Goal: Task Accomplishment & Management: Use online tool/utility

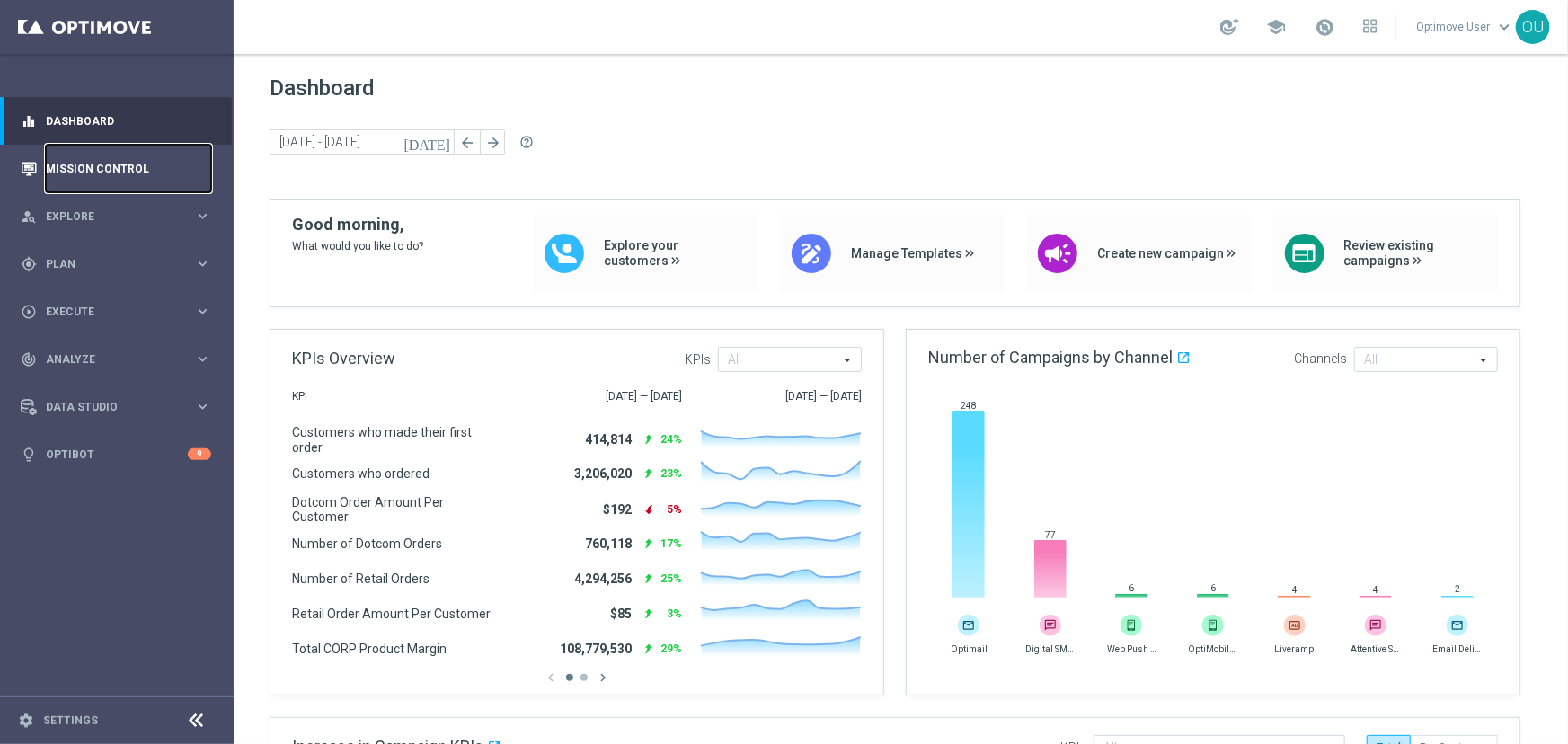
click at [53, 160] on link "Mission Control" at bounding box center [128, 168] width 165 height 47
click at [162, 176] on link "Mission Control" at bounding box center [128, 168] width 165 height 47
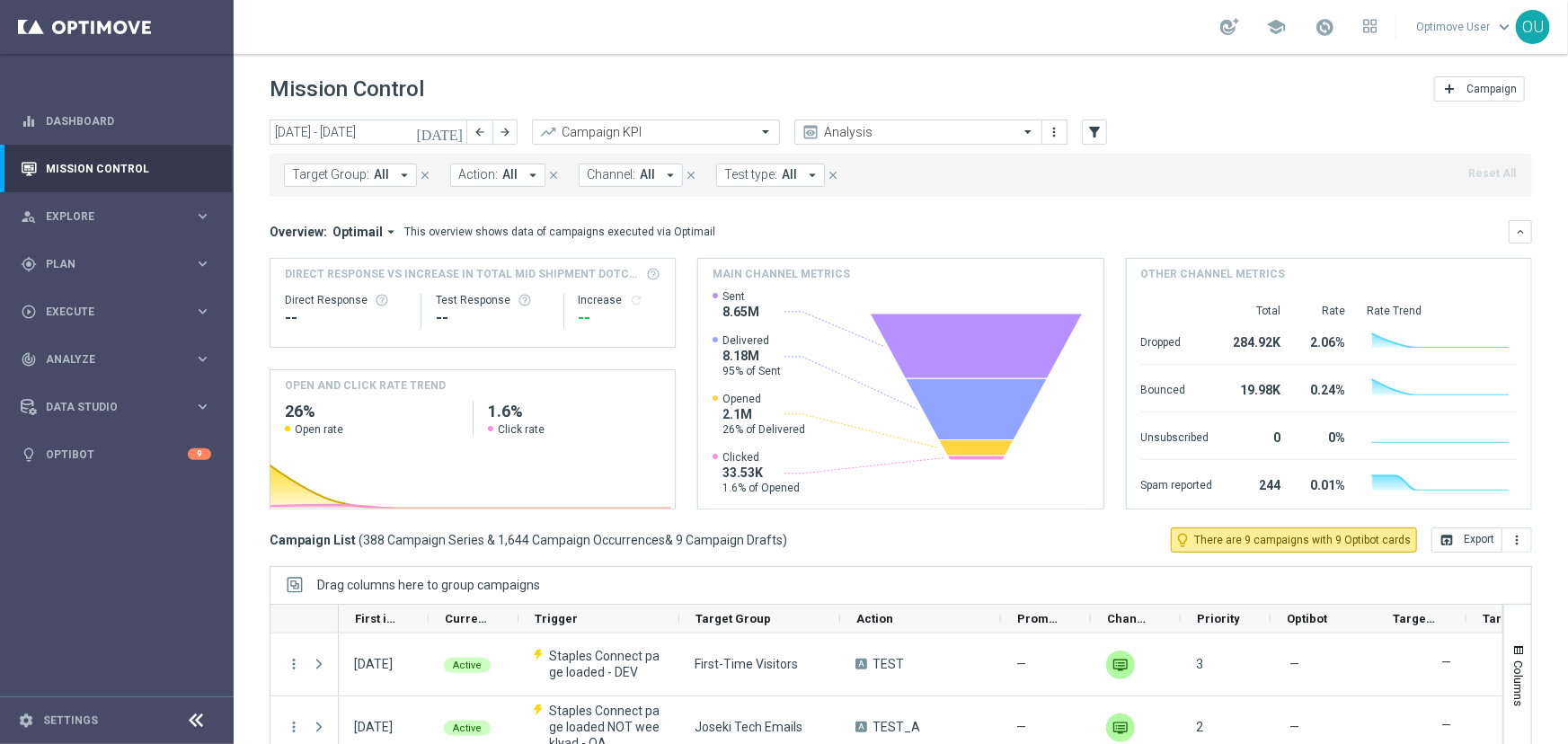
click at [301, 169] on span "Target Group:" at bounding box center [330, 175] width 77 height 15
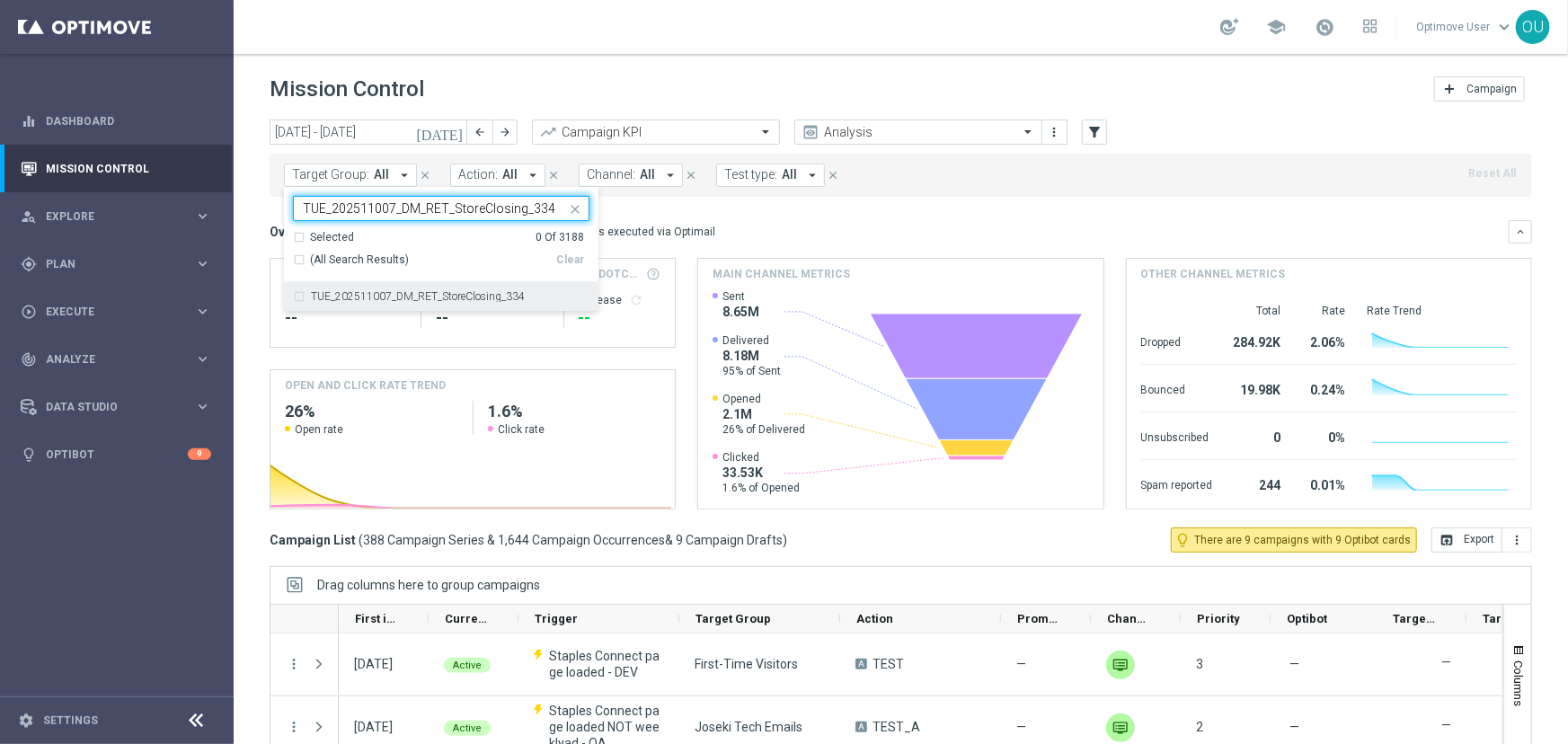
click at [364, 288] on div "TUE_202511007_DM_RET_StoreClosing_334" at bounding box center [441, 297] width 296 height 29
type input "TUE_202511007_DM_RET_StoreClosing_334"
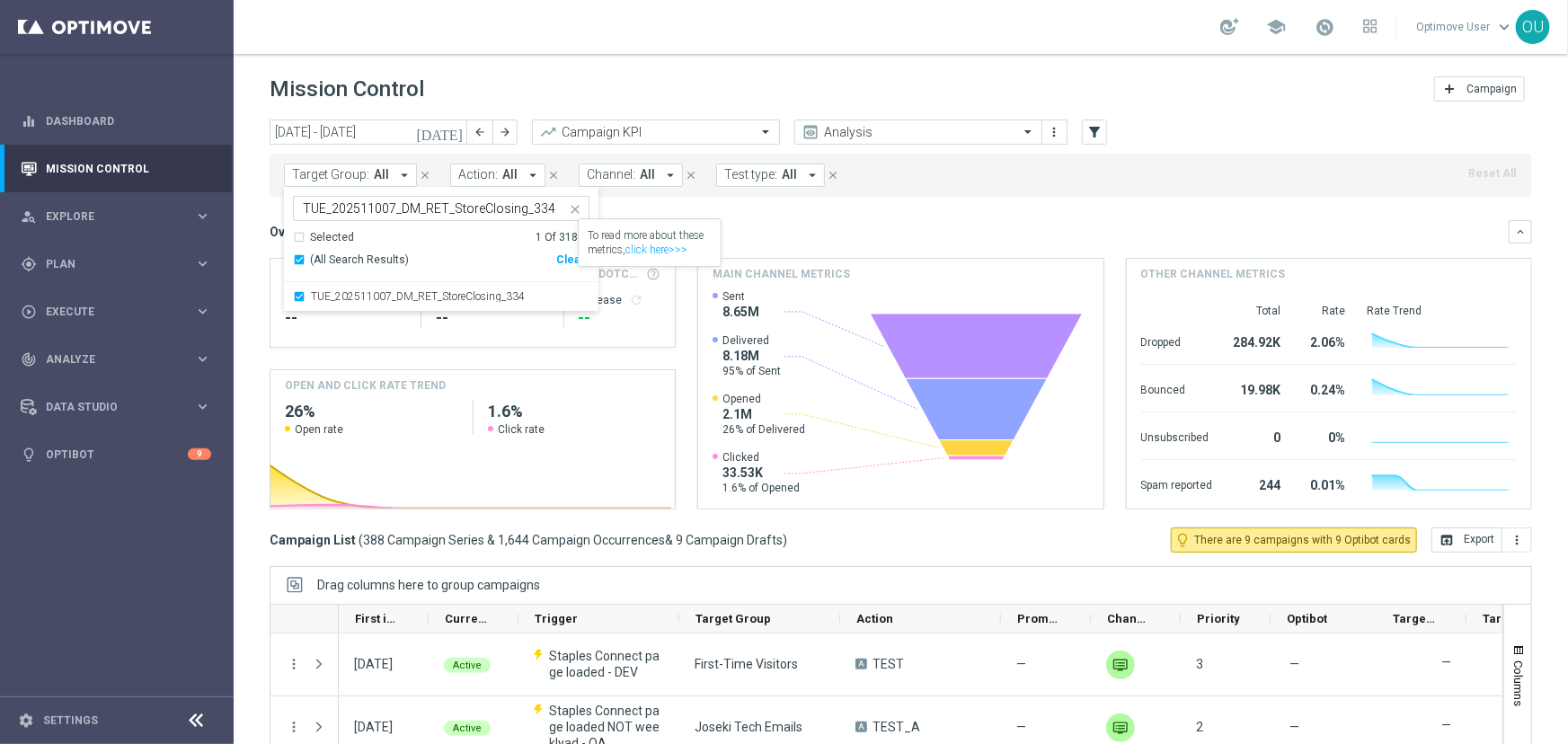
click at [899, 236] on div "Overview: Optimail arrow_drop_down This overview shows data of campaigns execut…" at bounding box center [889, 232] width 1239 height 16
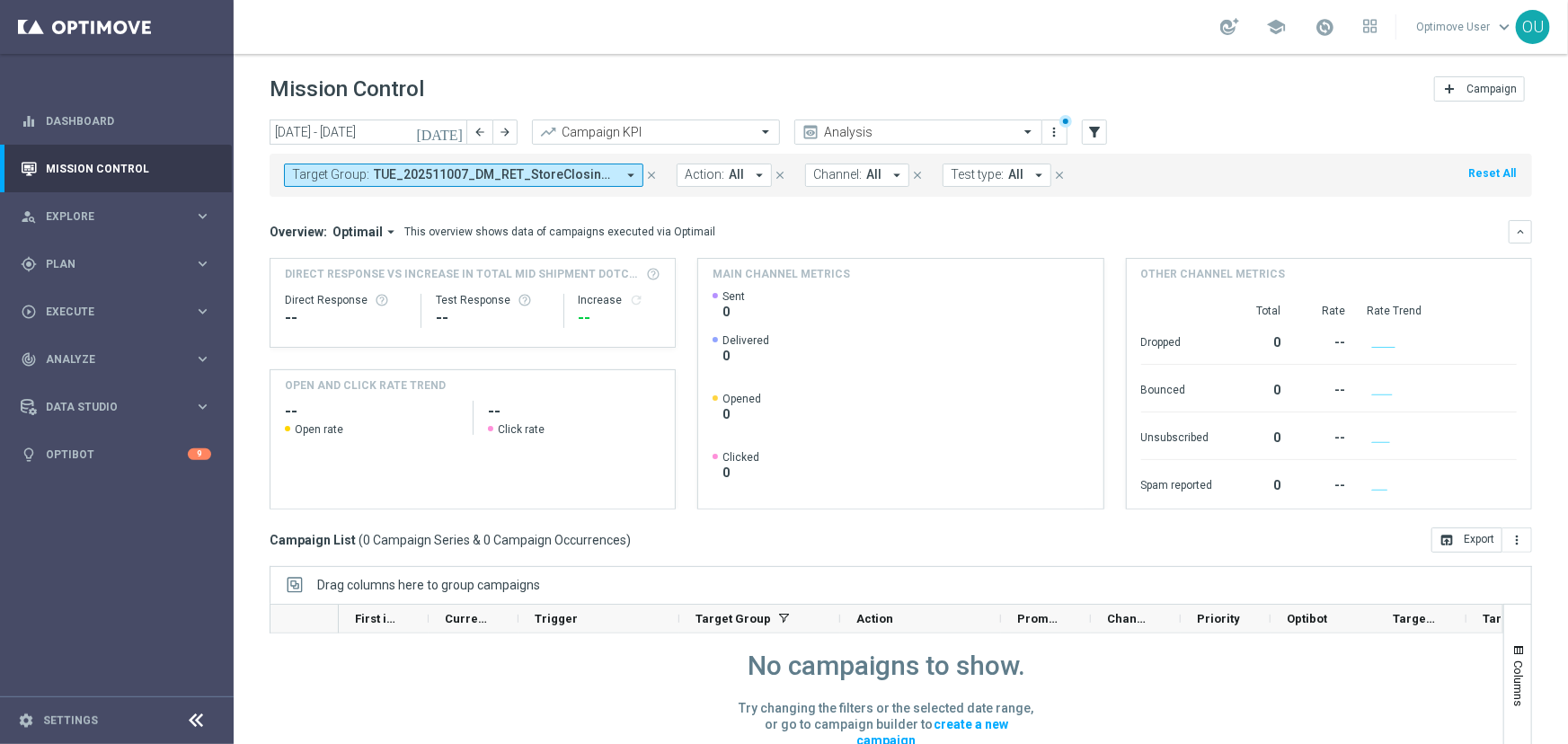
scroll to position [185, 0]
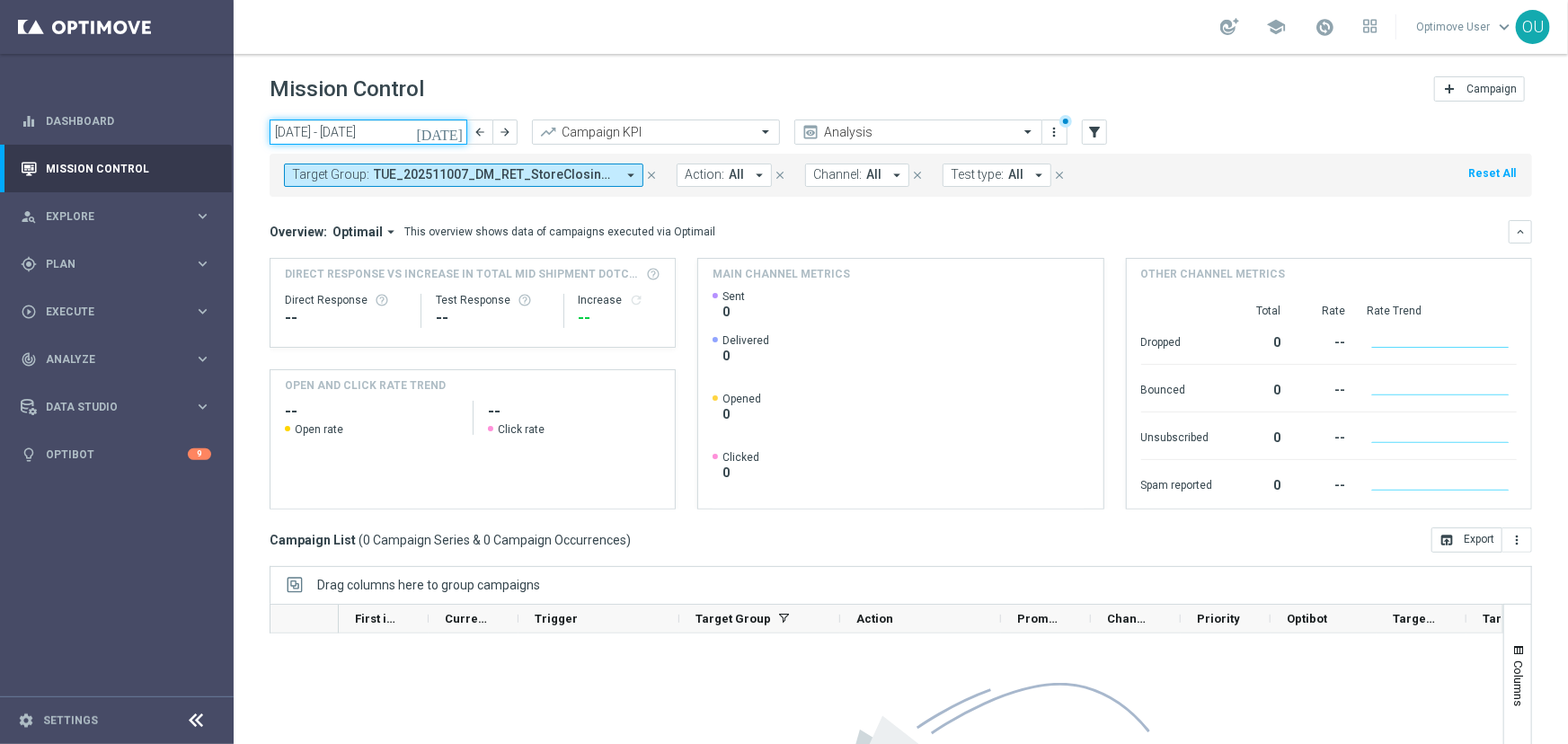
click at [363, 130] on input "[DATE] - [DATE]" at bounding box center [368, 132] width 197 height 25
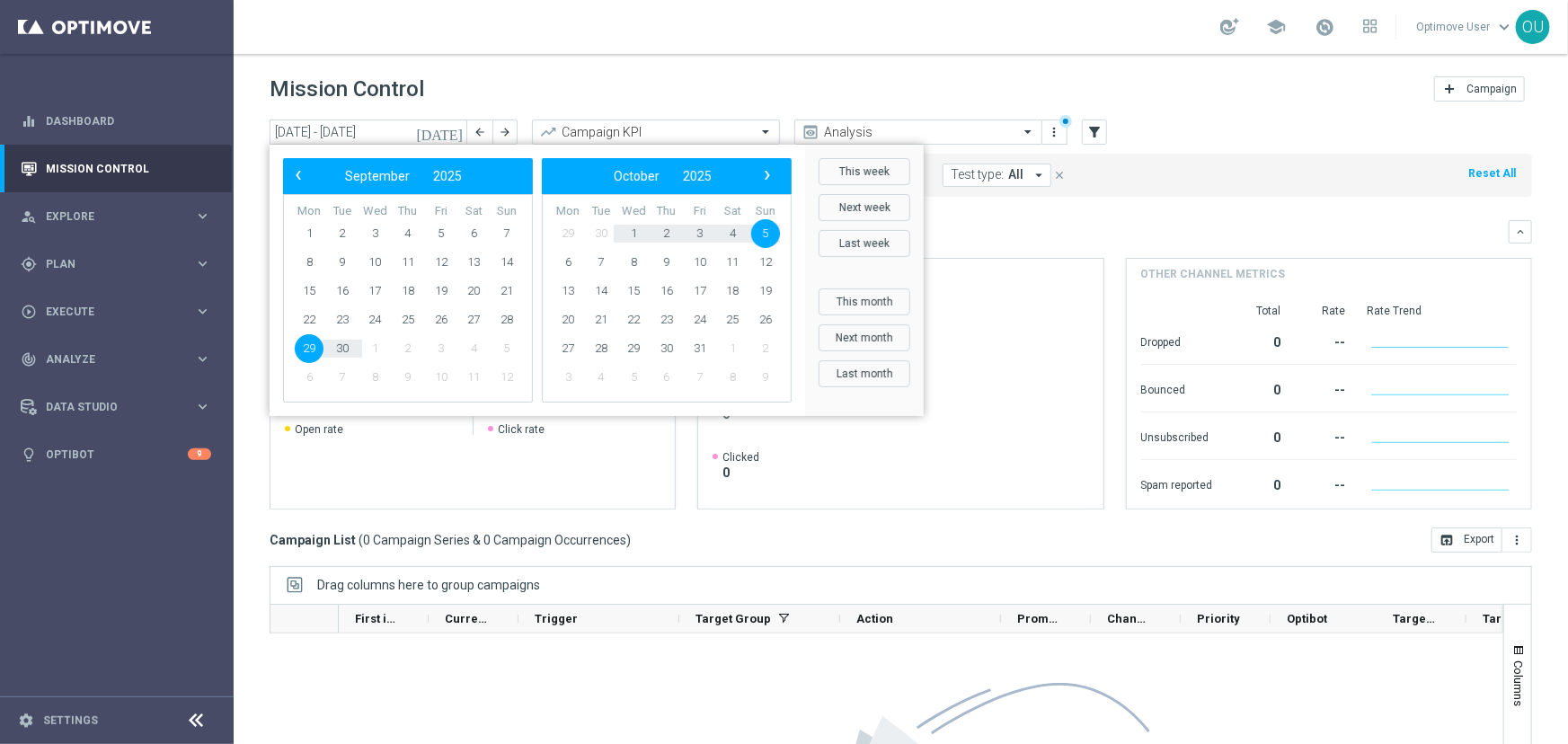
click at [315, 348] on span "29" at bounding box center [309, 349] width 29 height 29
click at [624, 261] on span "8" at bounding box center [634, 263] width 29 height 29
type input "29 Sep 2025 - 08 Oct 2025"
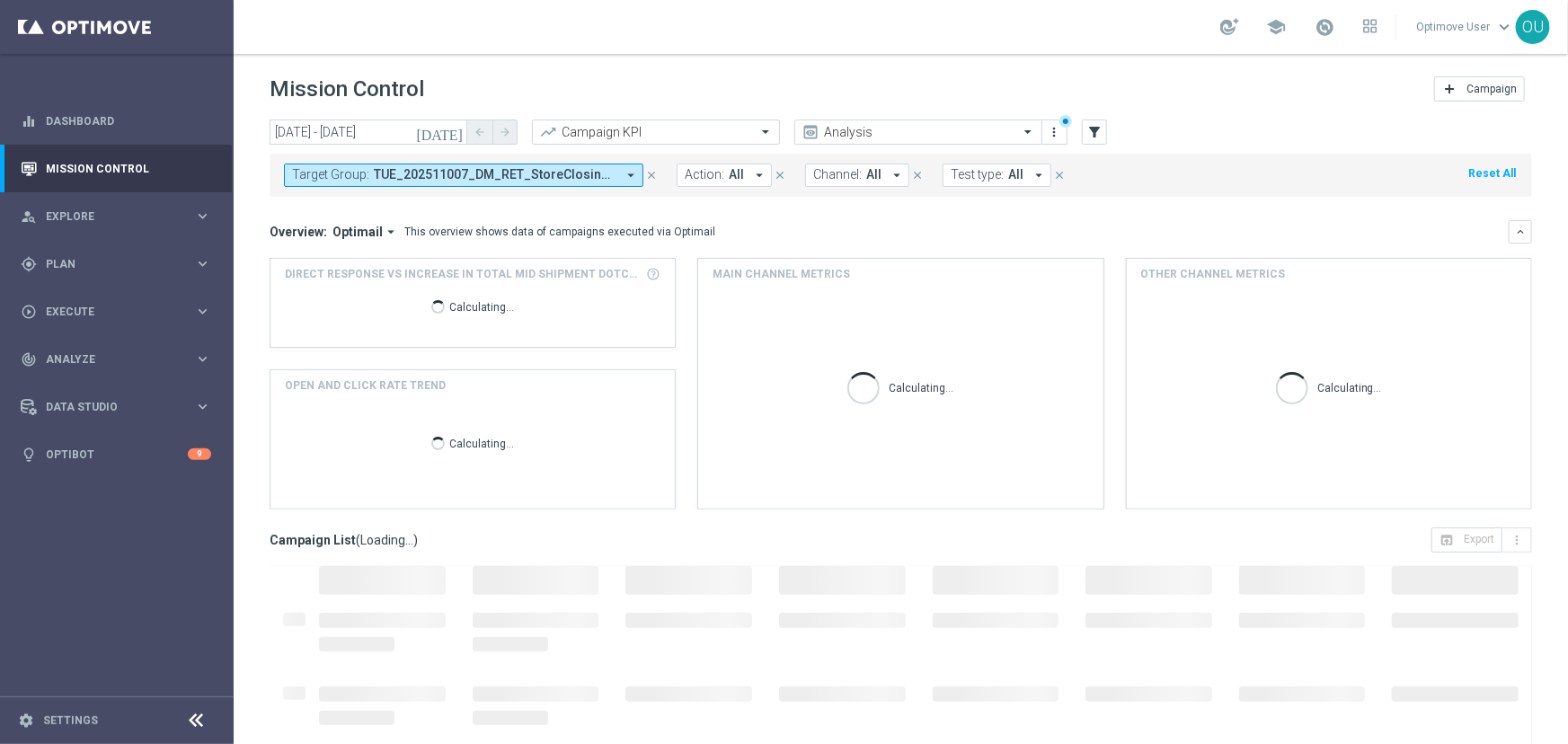
click at [455, 183] on button "Target Group: TUE_202511007_DM_RET_StoreClosing_334 arrow_drop_down" at bounding box center [463, 176] width 359 height 24
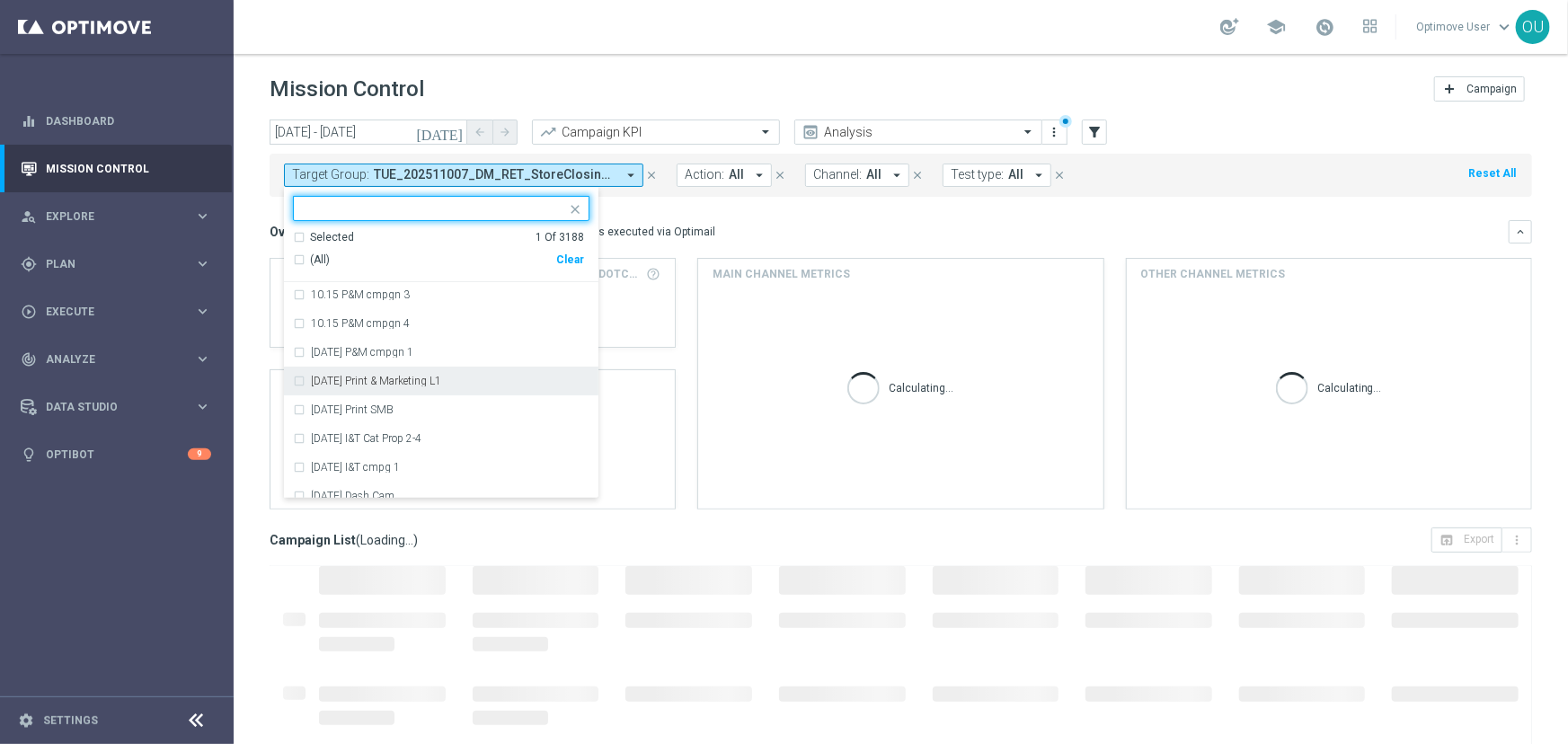
scroll to position [1471, 0]
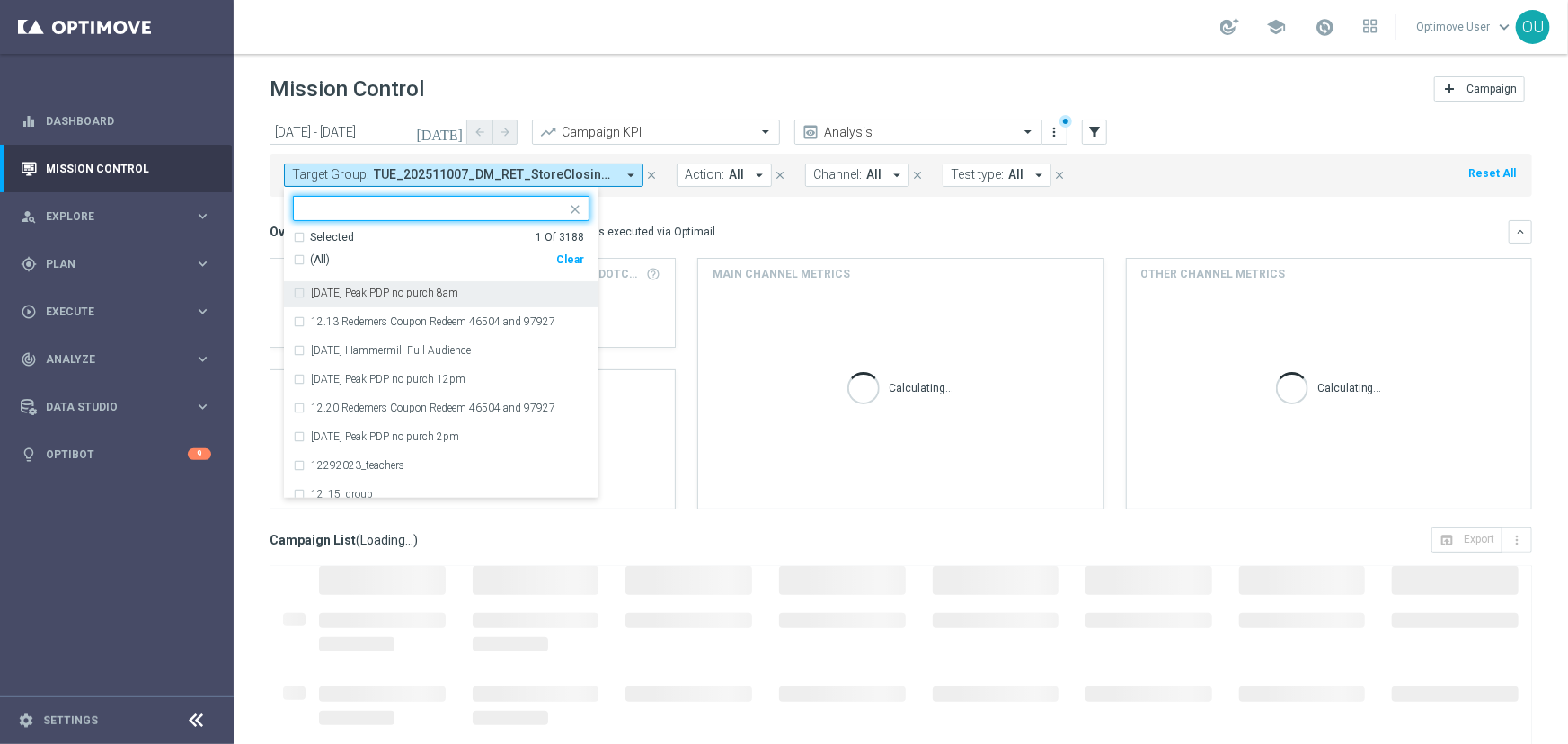
click at [351, 243] on div "Selected 1 Of 3188" at bounding box center [438, 237] width 291 height 15
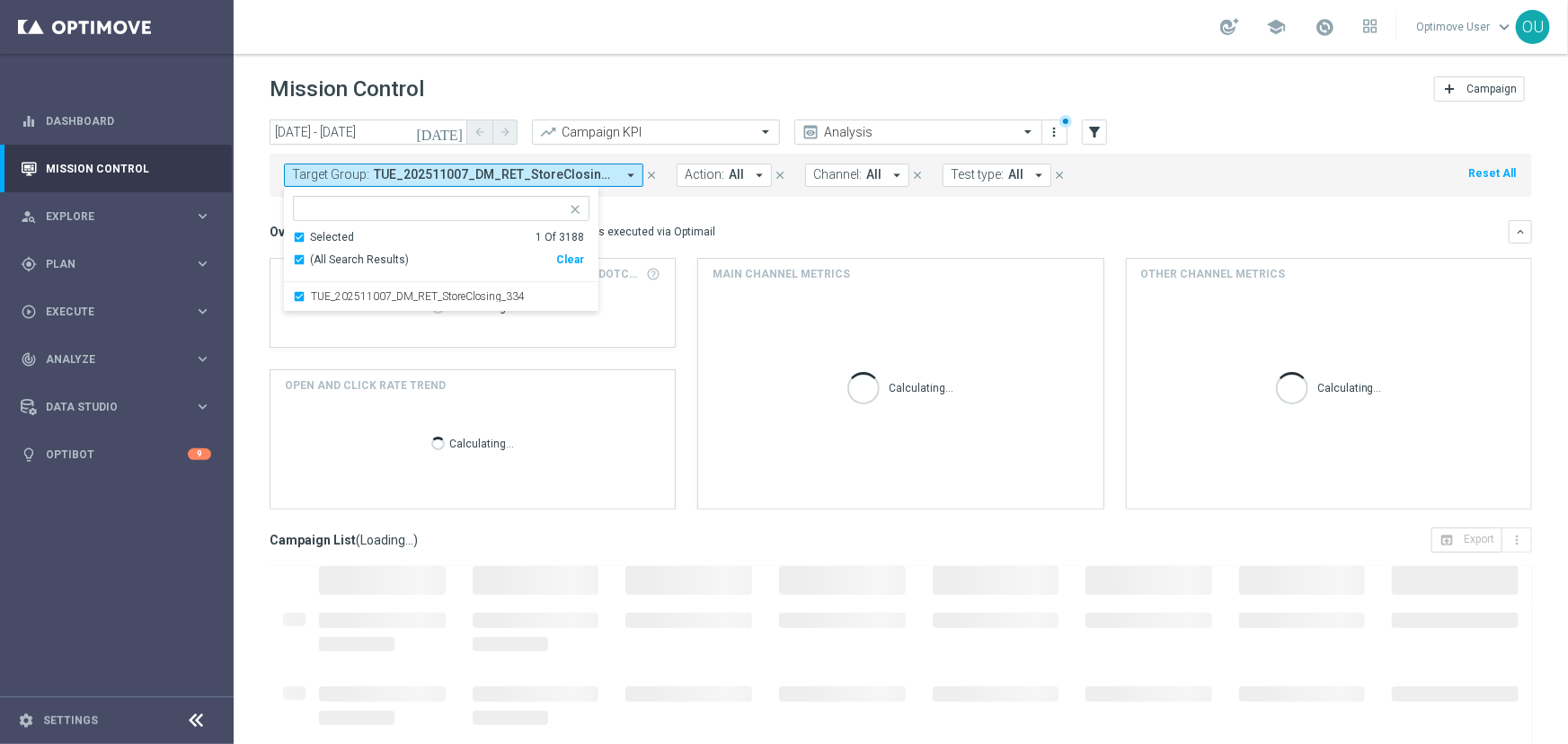
click at [842, 222] on div "Overview: Optimail arrow_drop_down This overview shows data of campaigns execut…" at bounding box center [901, 232] width 1263 height 24
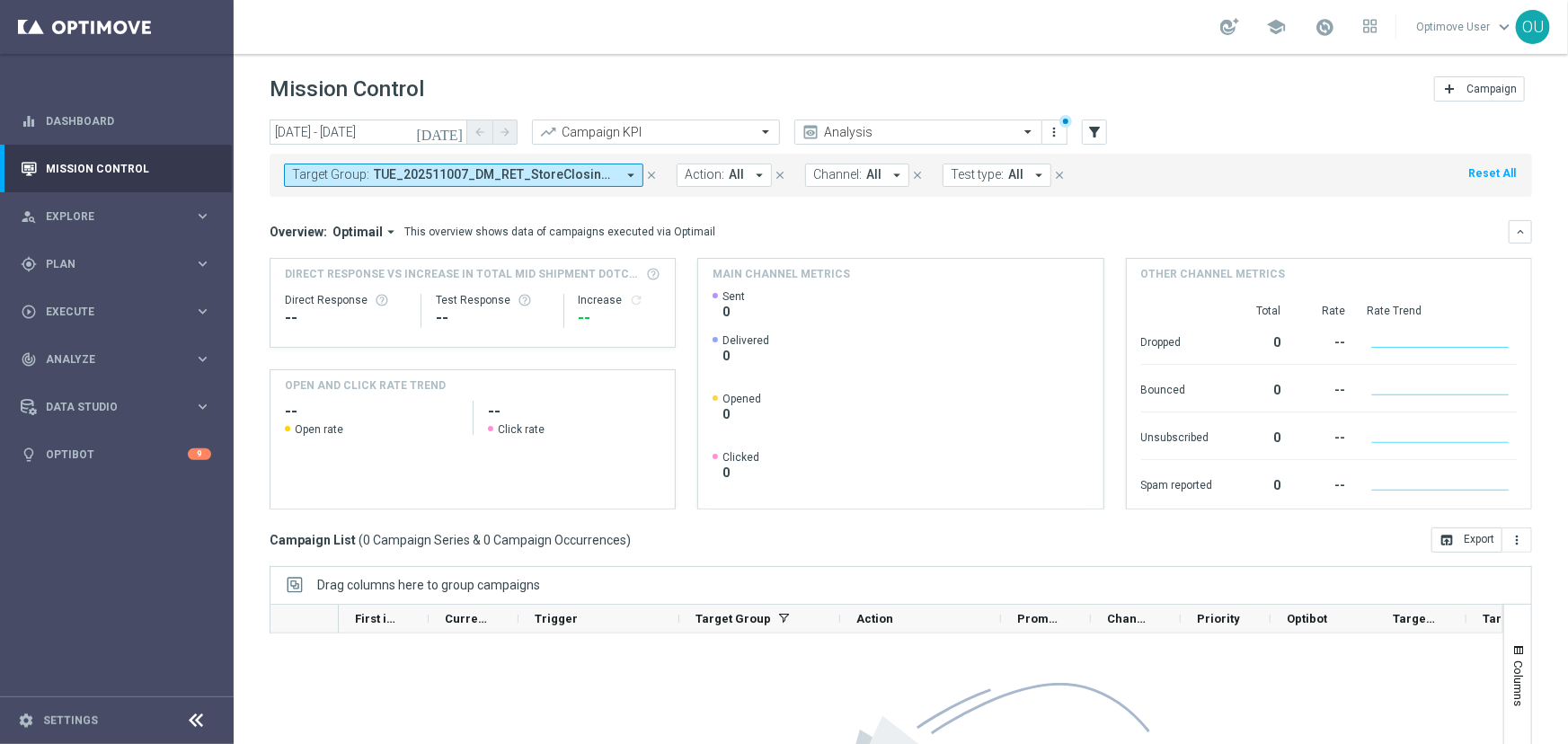
click at [439, 181] on span "TUE_202511007_DM_RET_StoreClosing_334" at bounding box center [494, 175] width 242 height 15
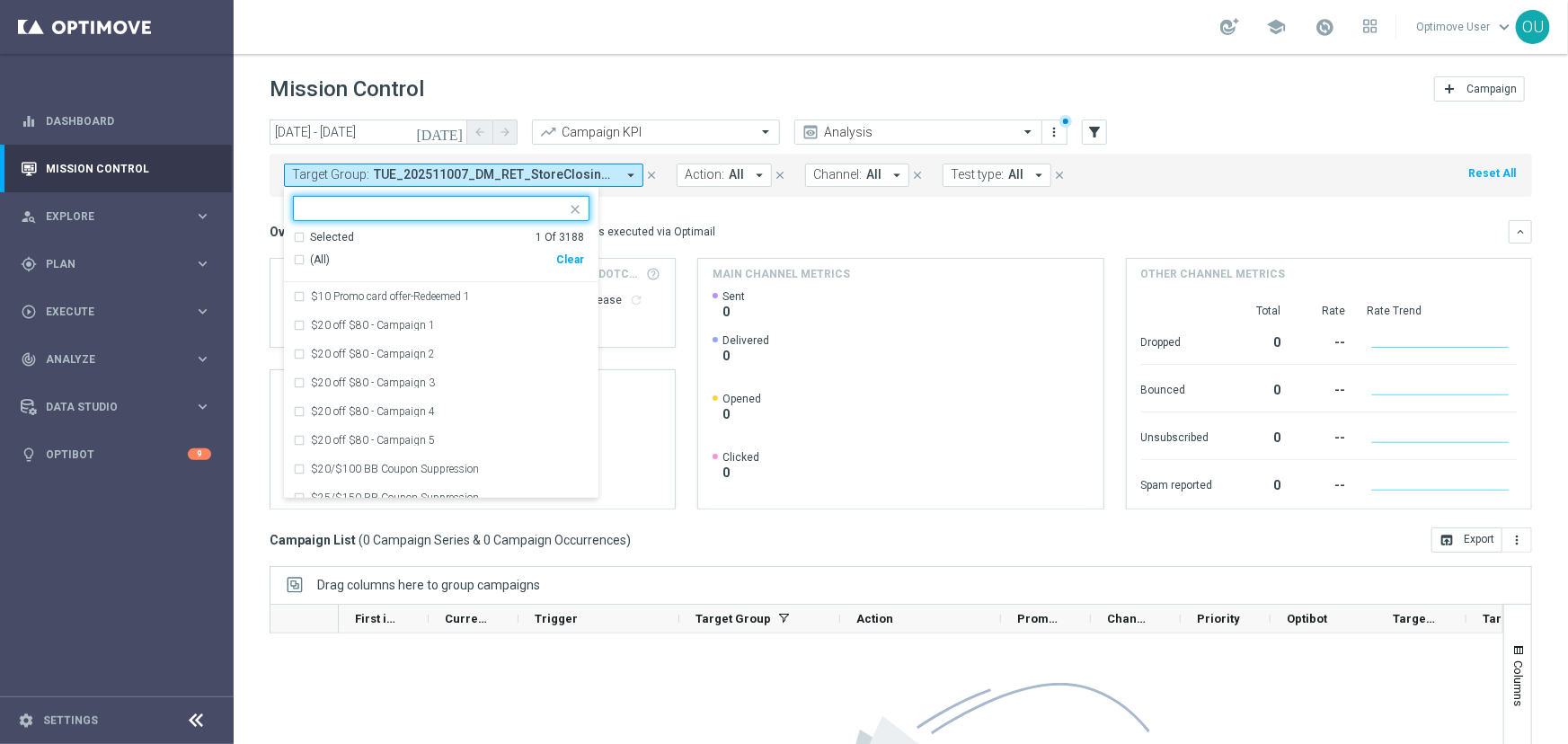
click at [297, 256] on div "(All)" at bounding box center [424, 260] width 264 height 15
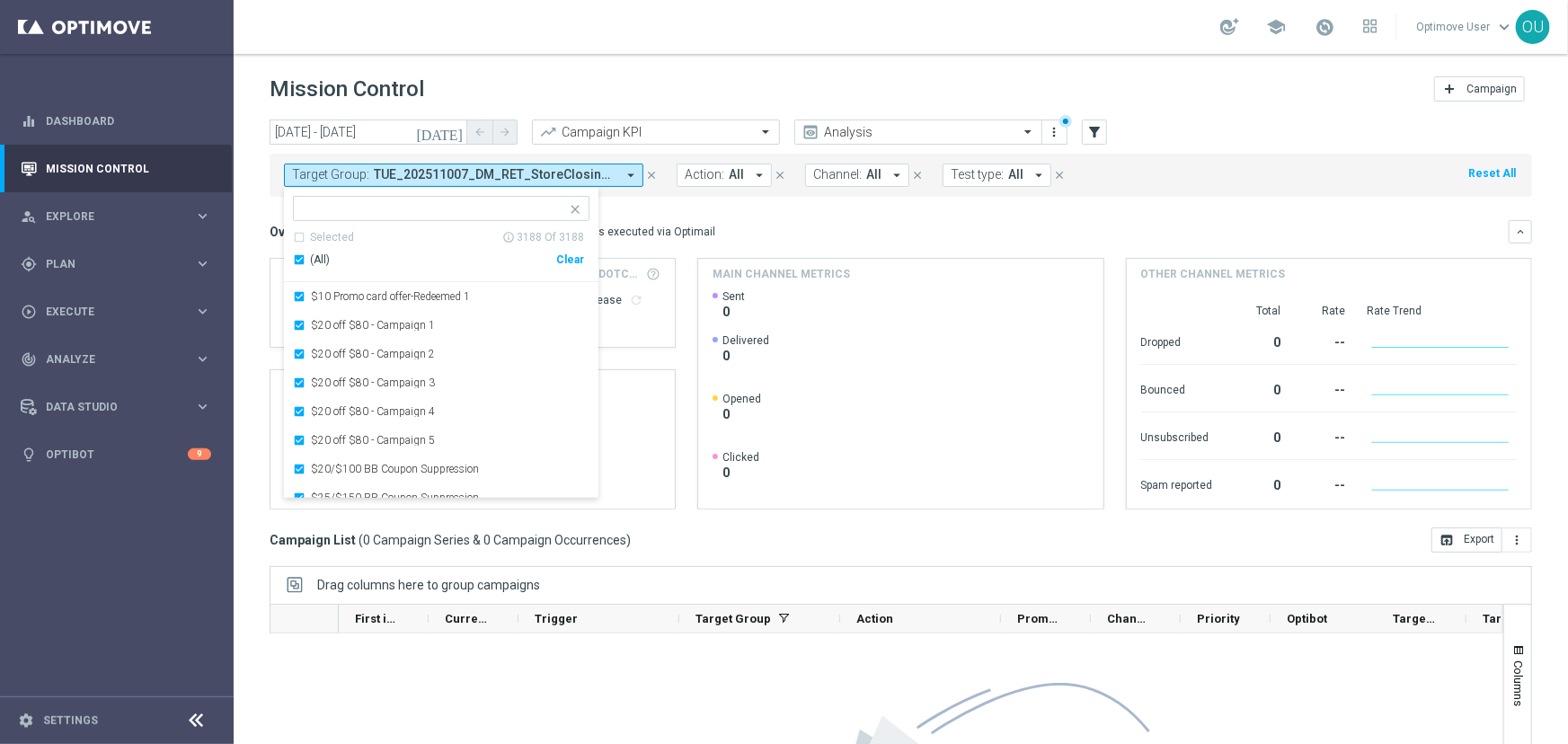
click at [273, 207] on mini-dashboard "Overview: Optimail arrow_drop_down This overview shows data of campaigns execut…" at bounding box center [901, 362] width 1263 height 331
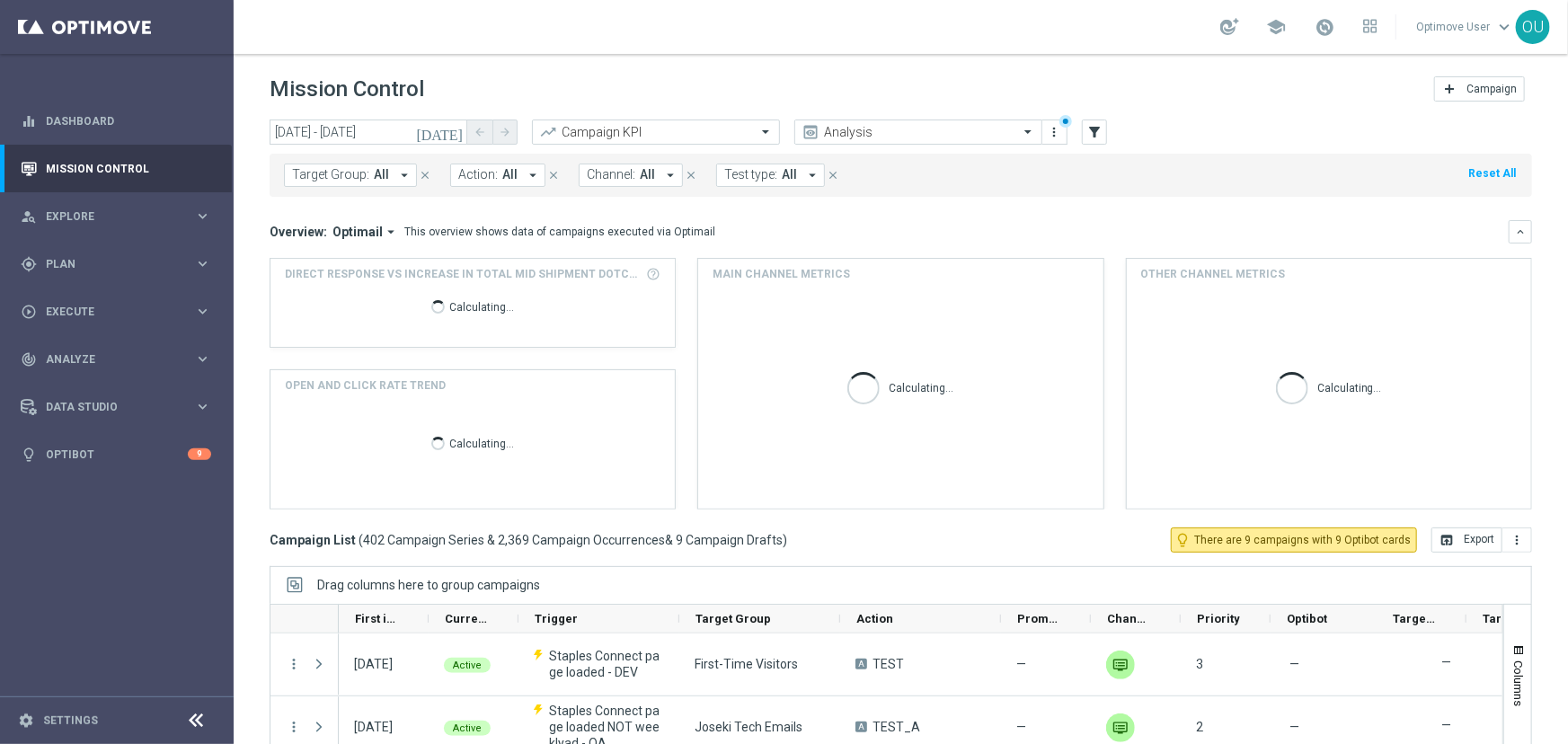
click at [354, 179] on span "Target Group:" at bounding box center [330, 175] width 77 height 15
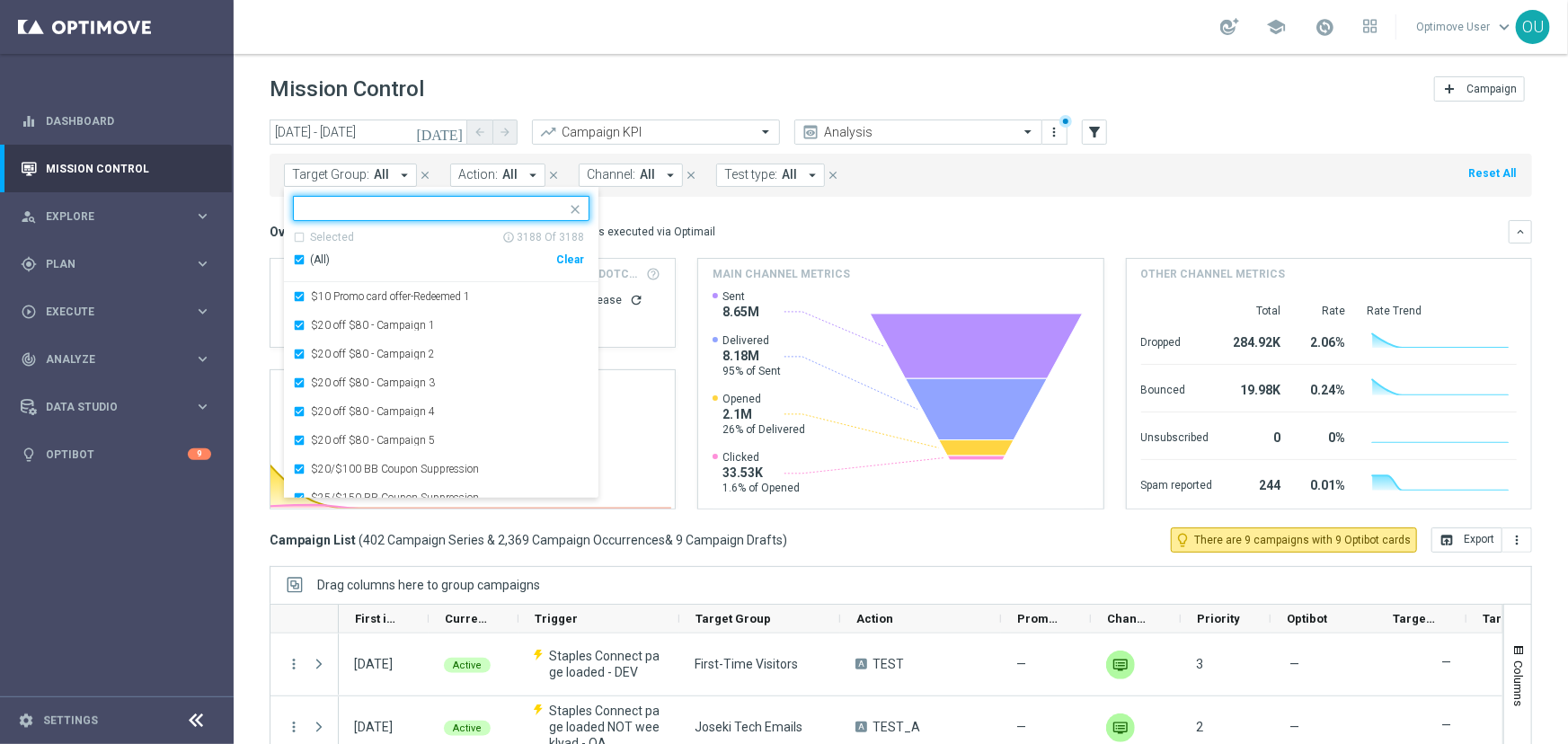
click at [298, 256] on div "(All)" at bounding box center [424, 260] width 264 height 15
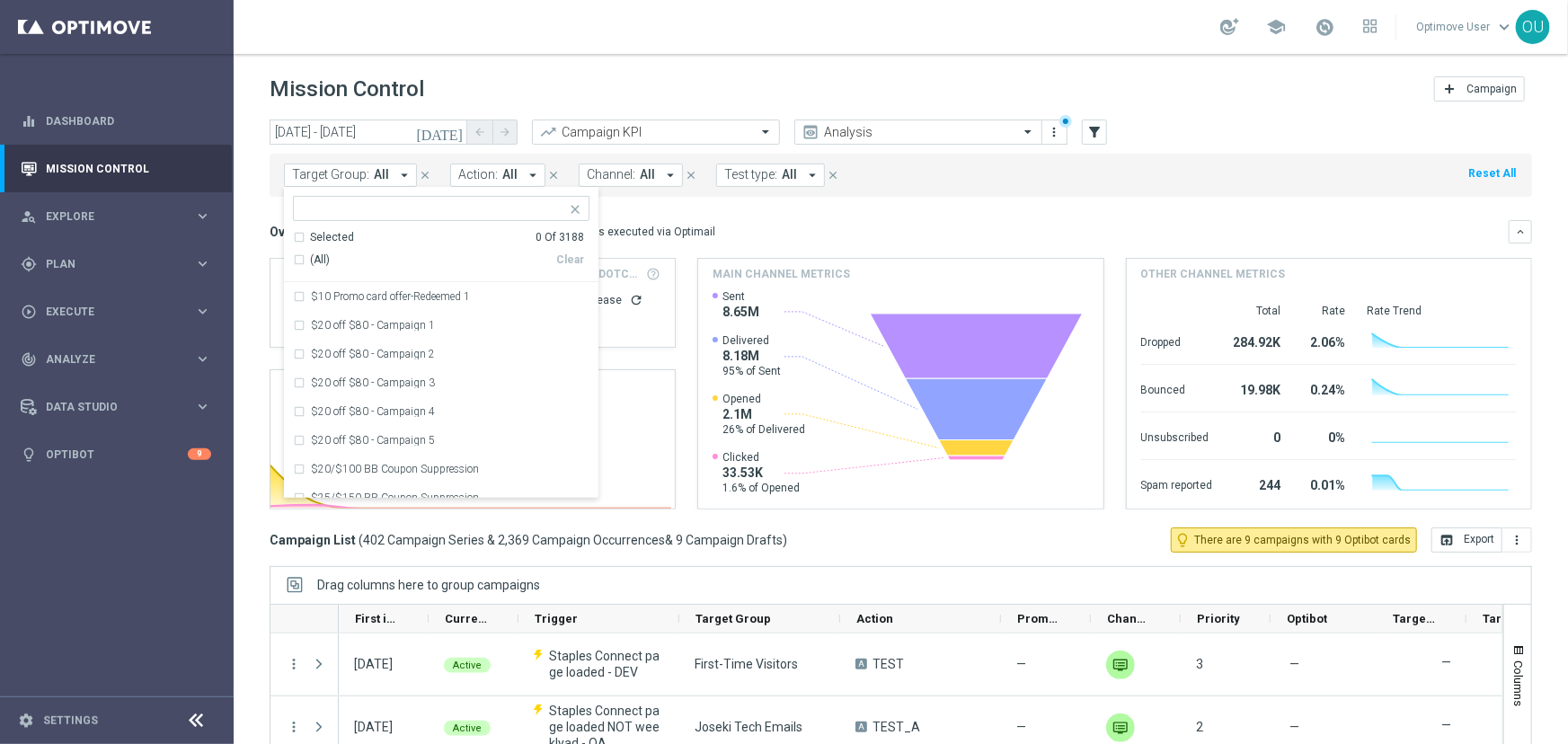
click at [336, 199] on div at bounding box center [430, 207] width 273 height 23
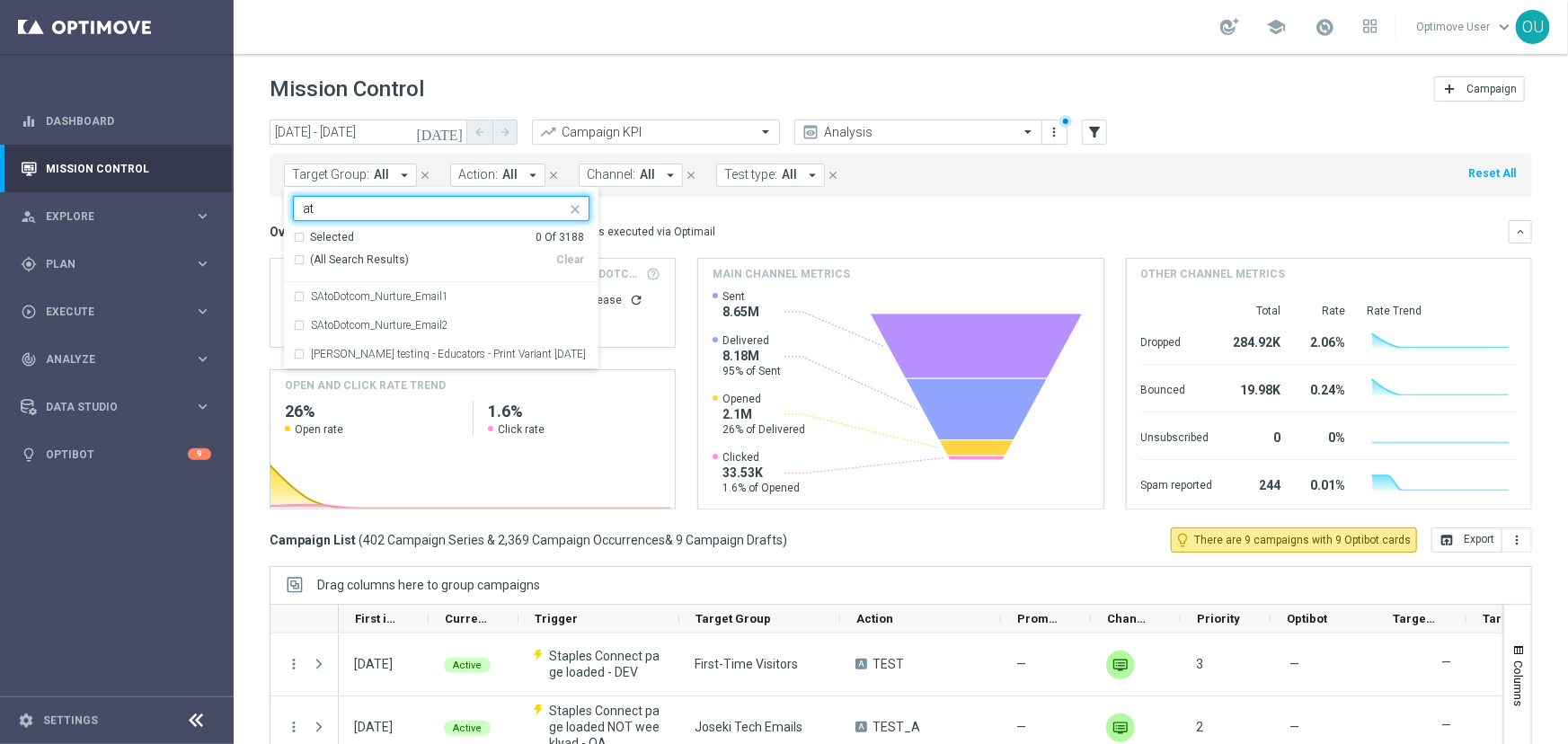
type input "a"
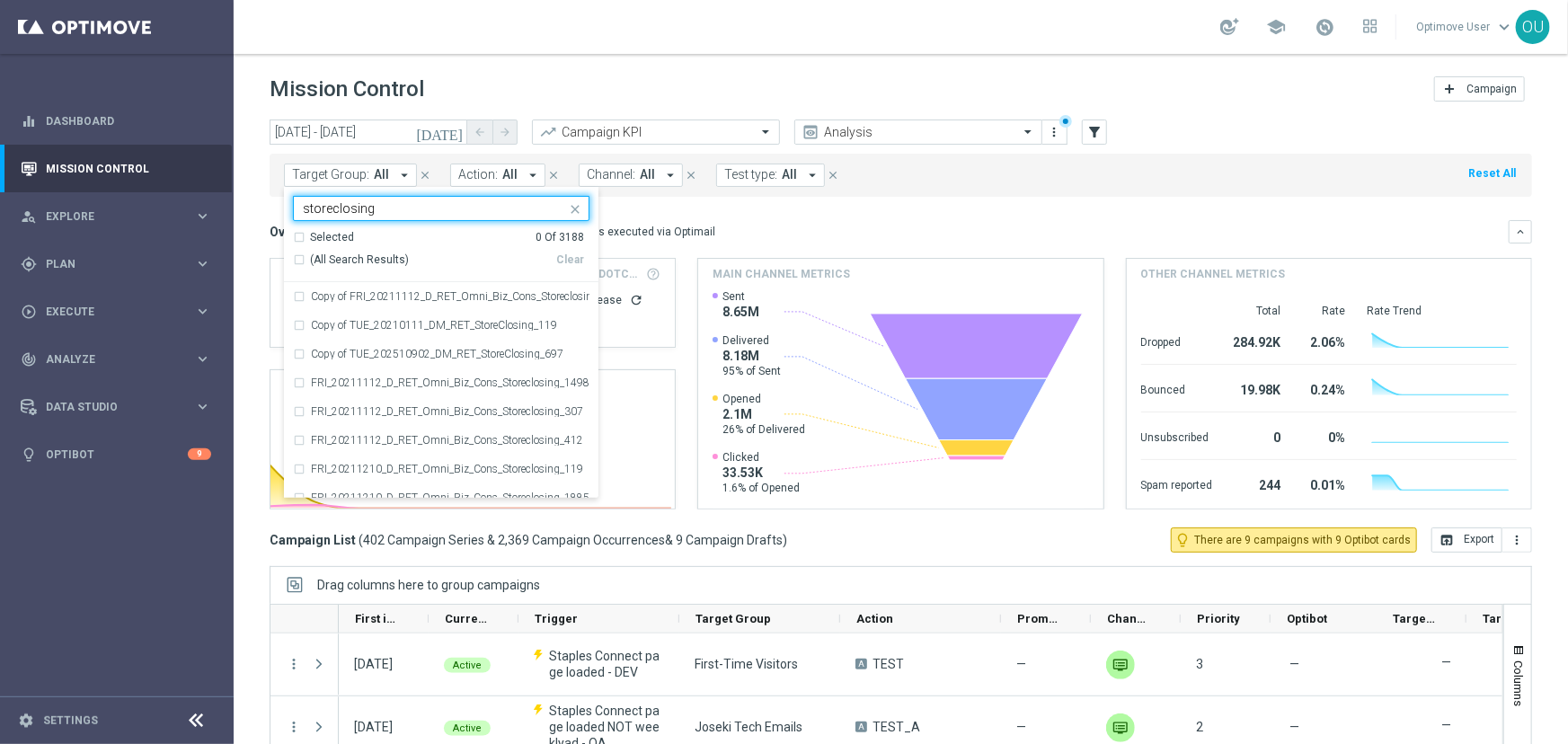
click at [294, 261] on div "(All Search Results)" at bounding box center [424, 260] width 264 height 15
type input "storeclosing"
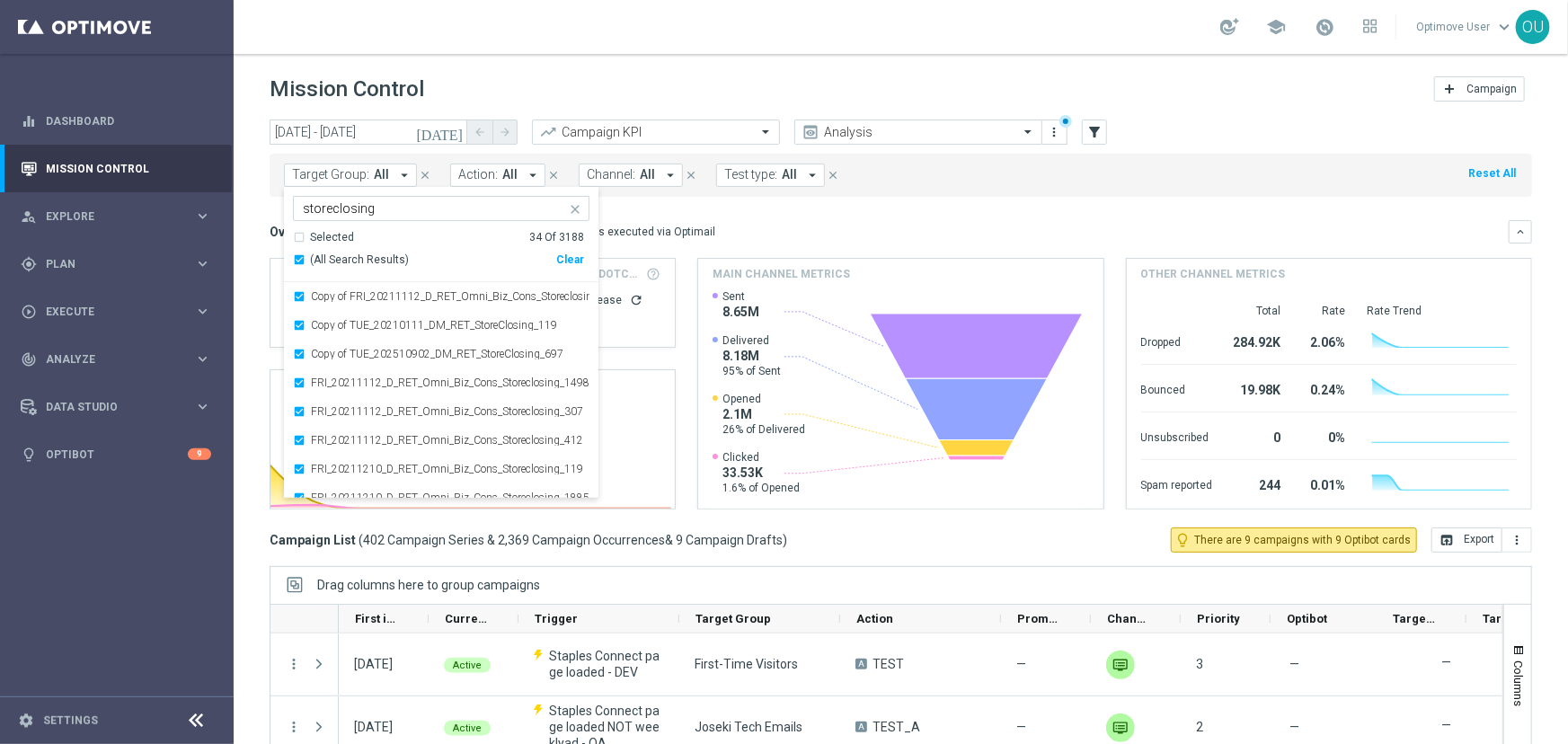
click at [251, 307] on div "today 29 Sep 2025 - 08 Oct 2025 arrow_back arrow_forward Campaign KPI trending_…" at bounding box center [901, 423] width 1334 height 608
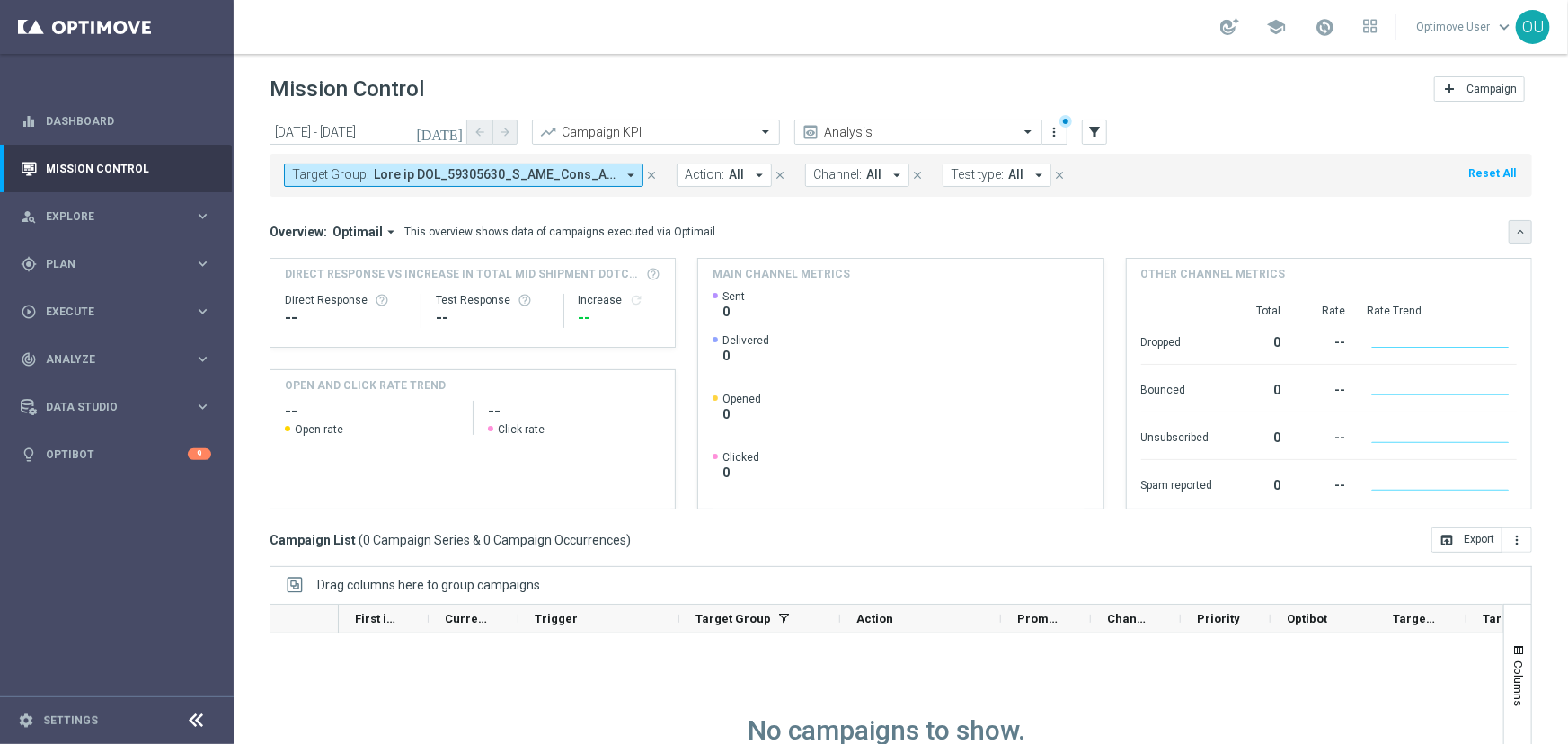
click at [1509, 231] on button "keyboard_arrow_down" at bounding box center [1521, 232] width 24 height 24
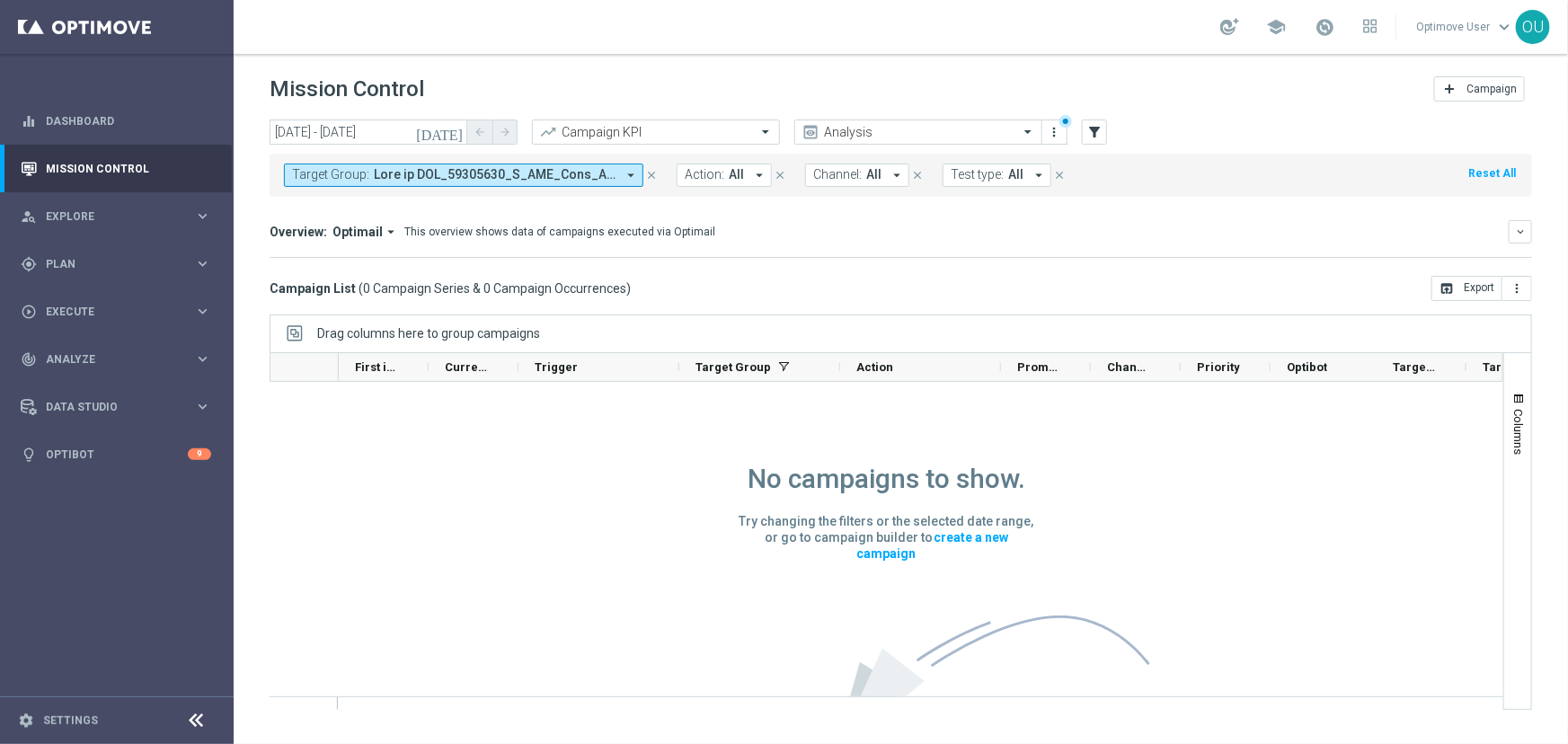
click at [526, 167] on span at bounding box center [494, 175] width 242 height 15
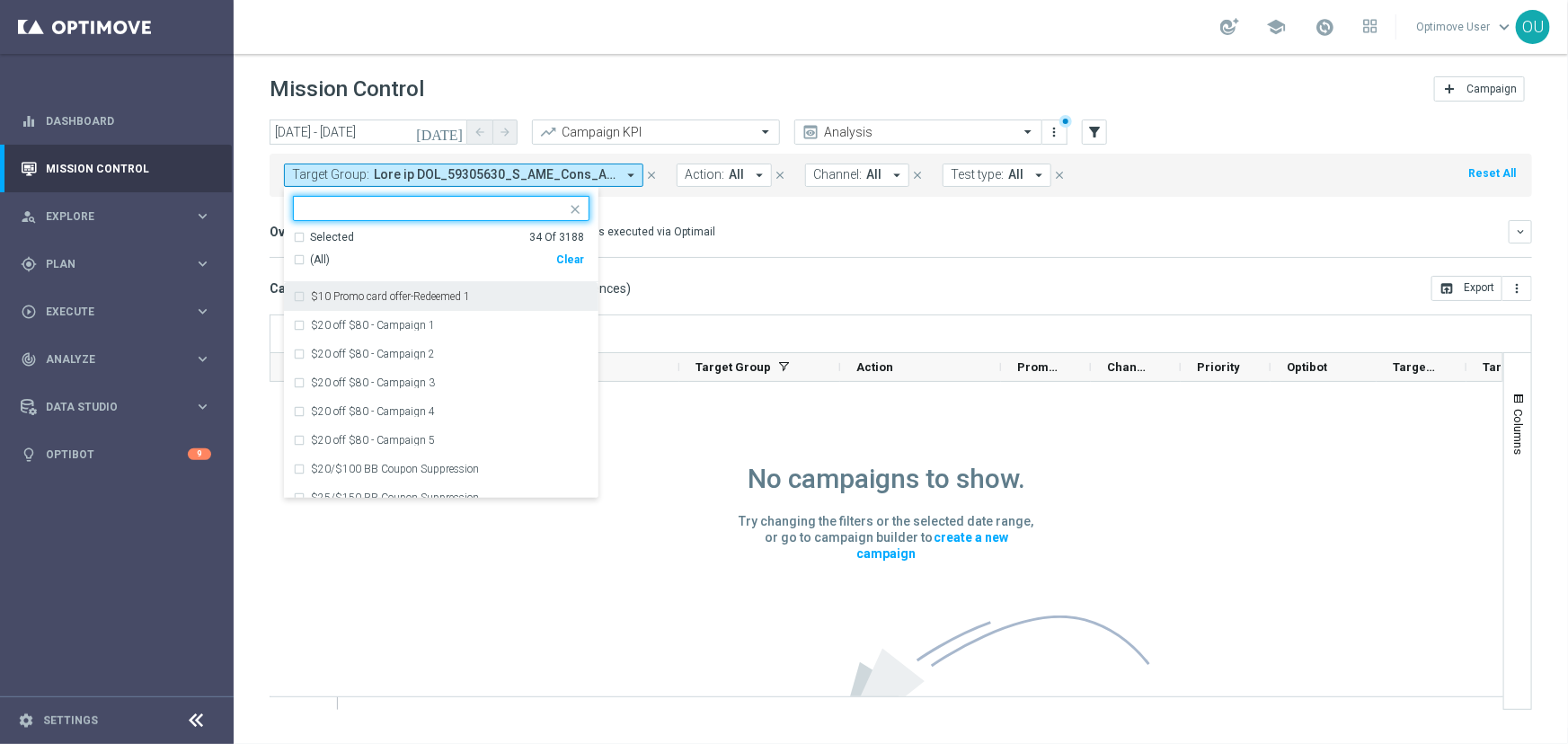
click at [302, 235] on div "Selected 34 Of 3188" at bounding box center [438, 237] width 291 height 15
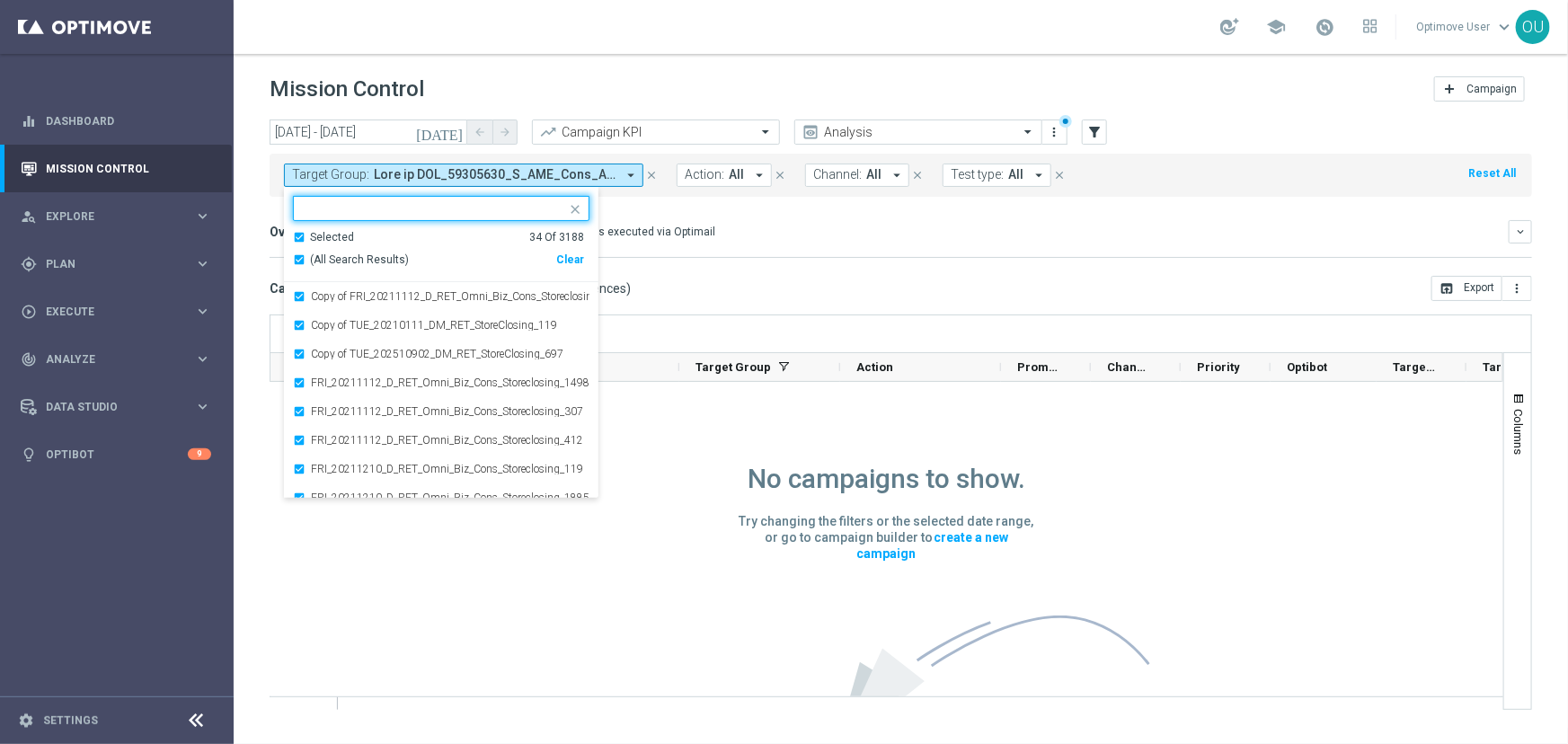
click at [351, 146] on div "Target Group: arrow_drop_down Selected 34 of 3188 Selected 34 Of 3188 (All Sear…" at bounding box center [901, 171] width 1263 height 50
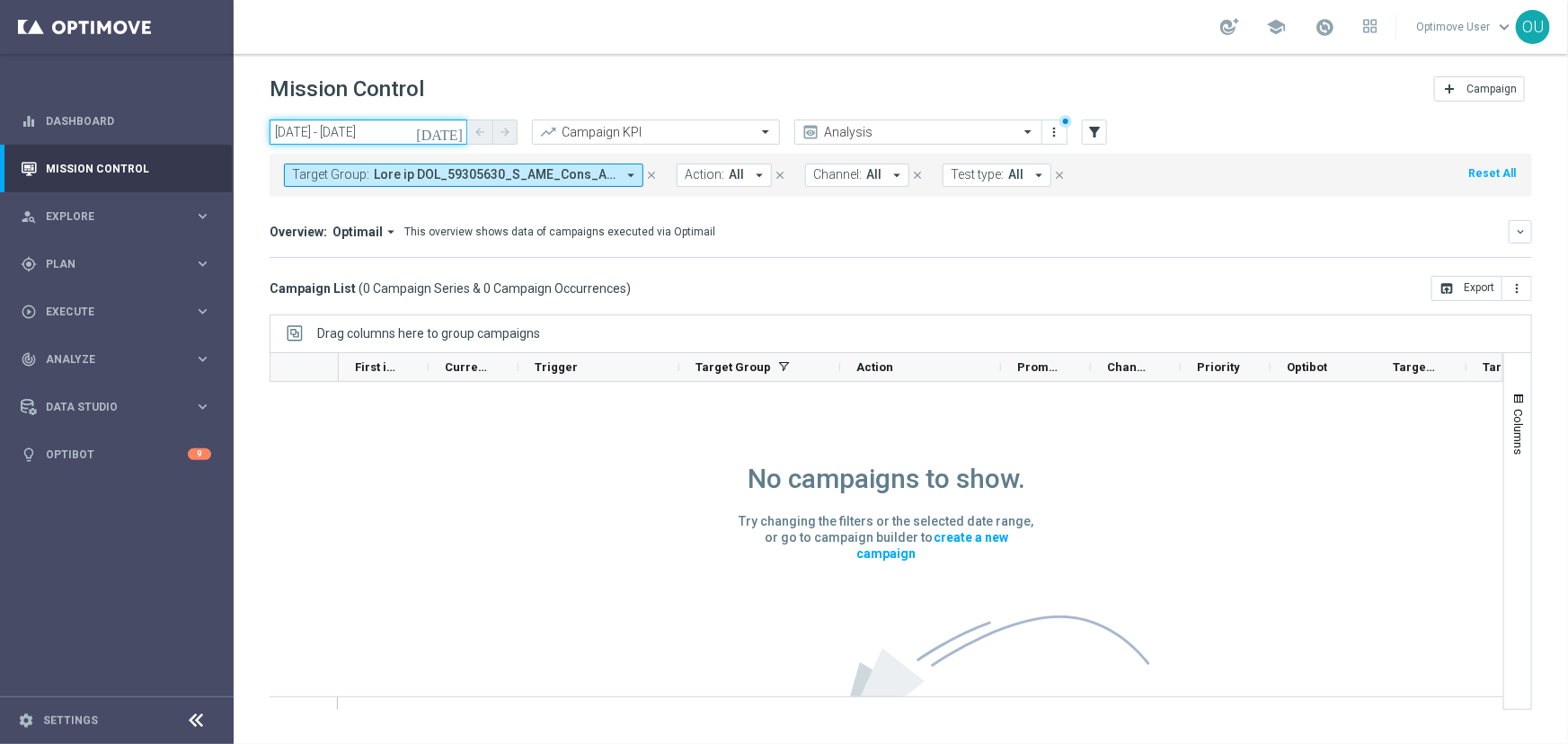
click at [351, 137] on input "29 Sep 2025 - 08 Oct 2025" at bounding box center [368, 132] width 197 height 25
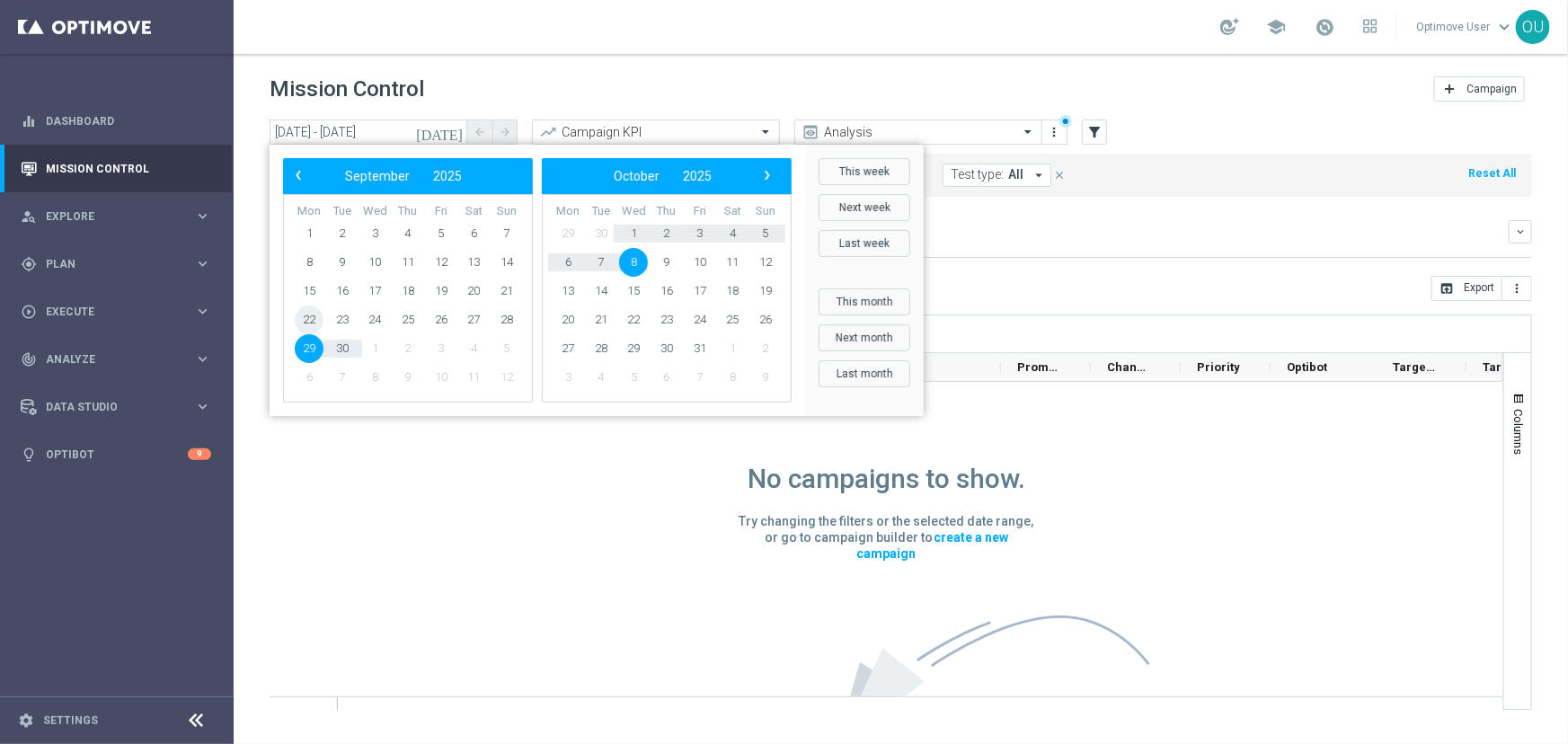
click at [304, 324] on span "22" at bounding box center [309, 320] width 29 height 29
click at [629, 261] on span "8" at bounding box center [634, 263] width 29 height 29
type input "22 Sep 2025 - 08 Oct 2025"
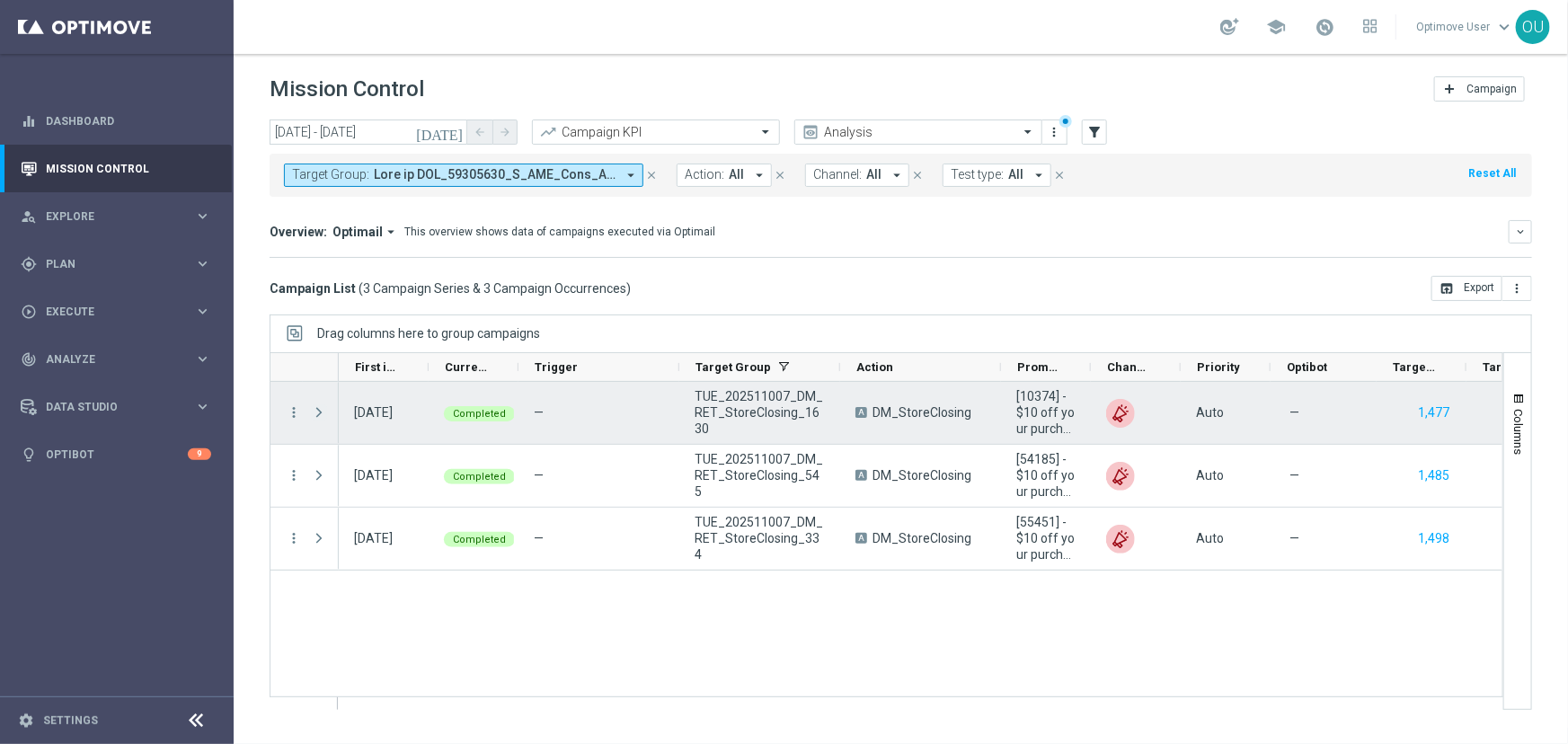
click at [315, 413] on span "Press SPACE to select this row." at bounding box center [319, 413] width 16 height 15
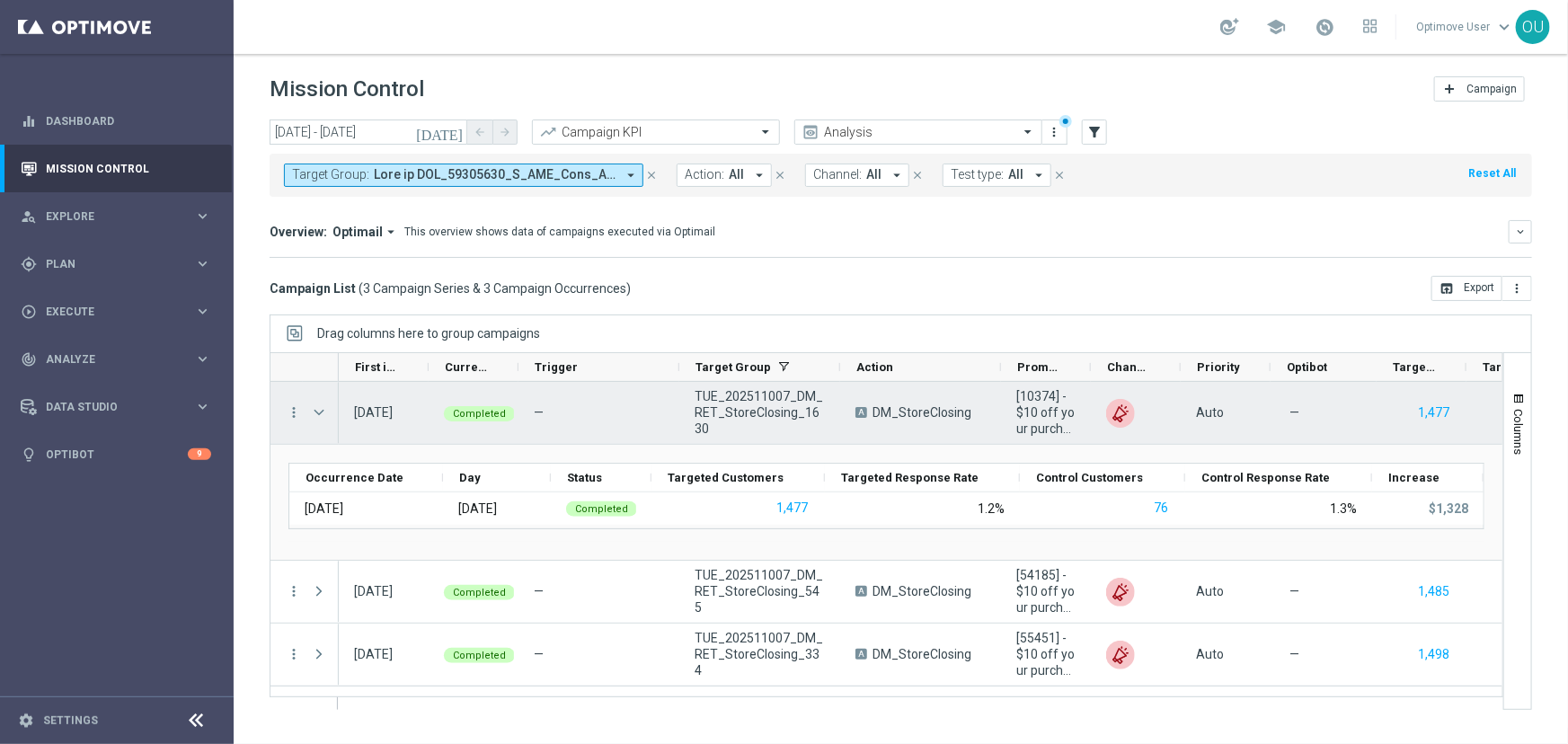
click at [315, 413] on span "Press SPACE to select this row." at bounding box center [319, 413] width 16 height 15
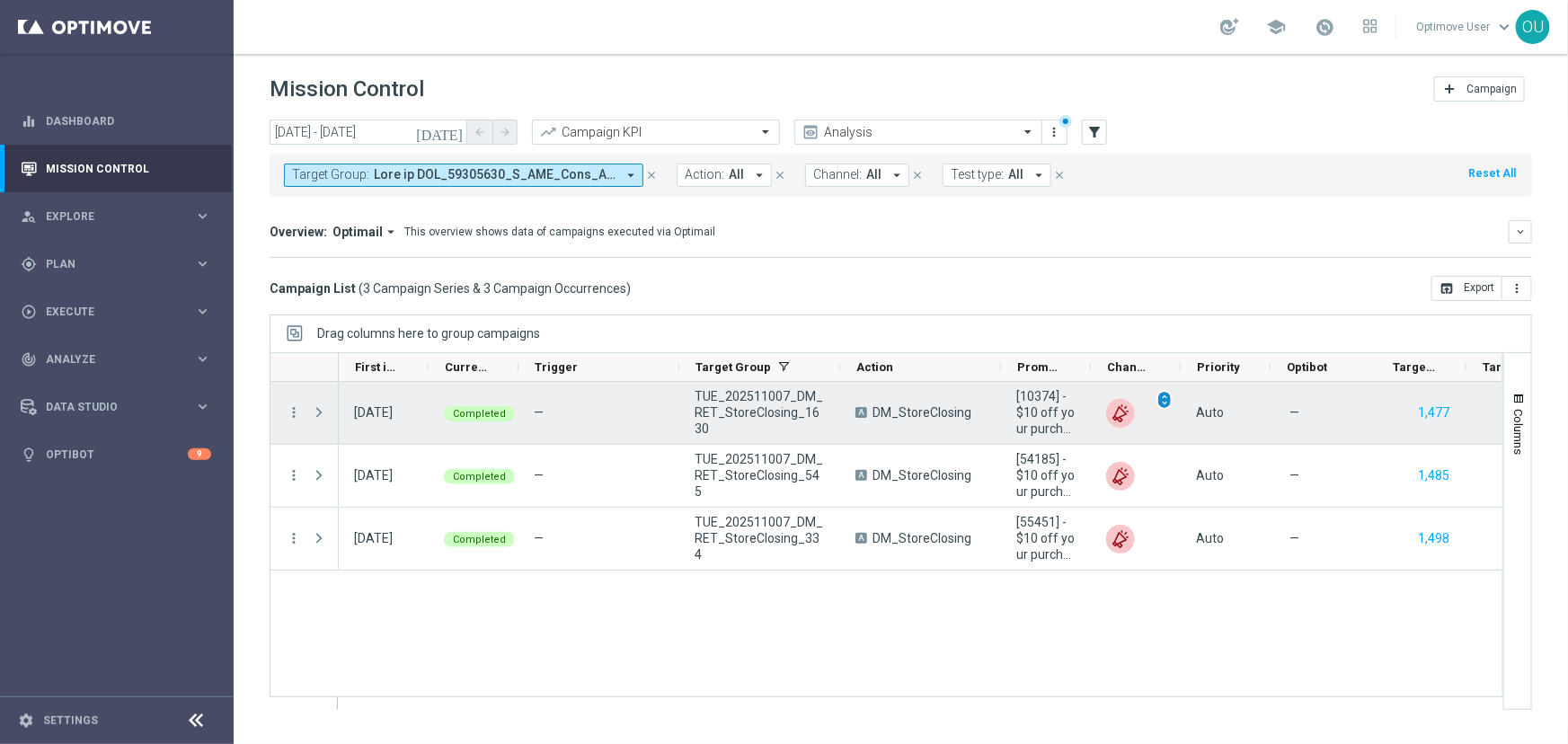
click at [1166, 400] on span "unfold_more" at bounding box center [1164, 400] width 13 height 13
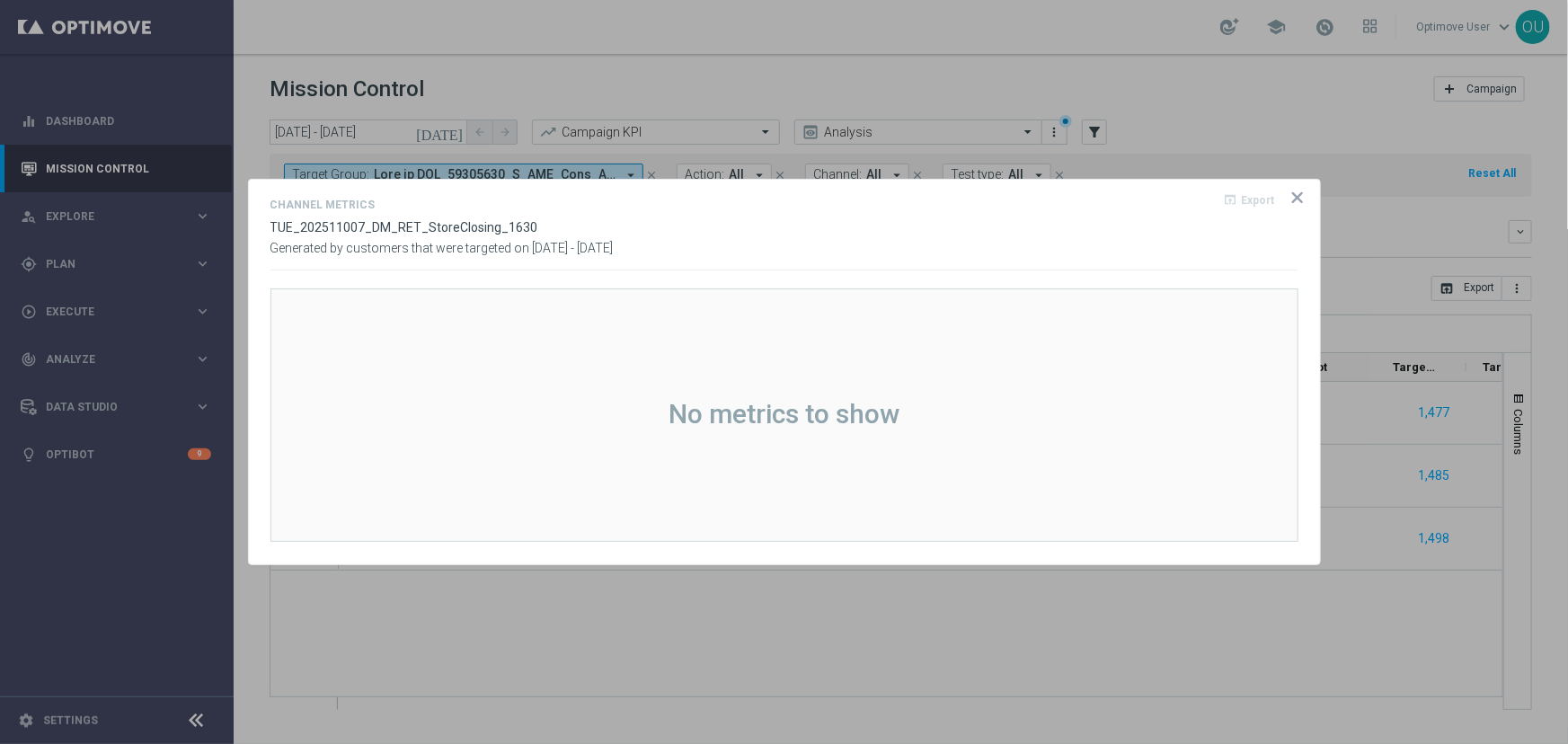
click at [1306, 195] on opti-dialog-container "Channel Metrics open_in_browser Export TUE_202511007_DM_RET_StoreClosing_1630 G…" at bounding box center [784, 372] width 1071 height 384
click at [1295, 193] on icon "icon" at bounding box center [1297, 198] width 18 height 18
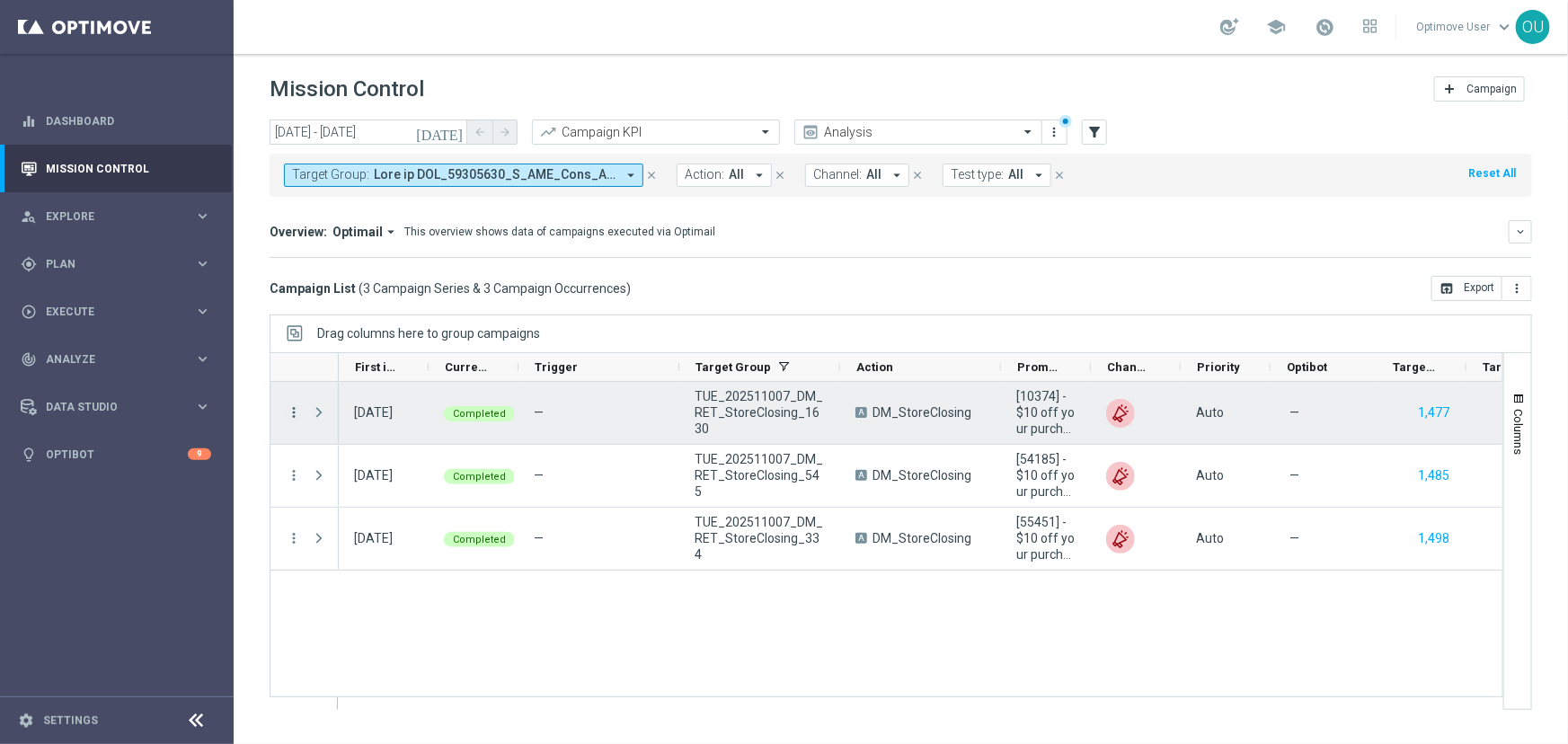
click at [295, 405] on icon "more_vert" at bounding box center [294, 413] width 16 height 16
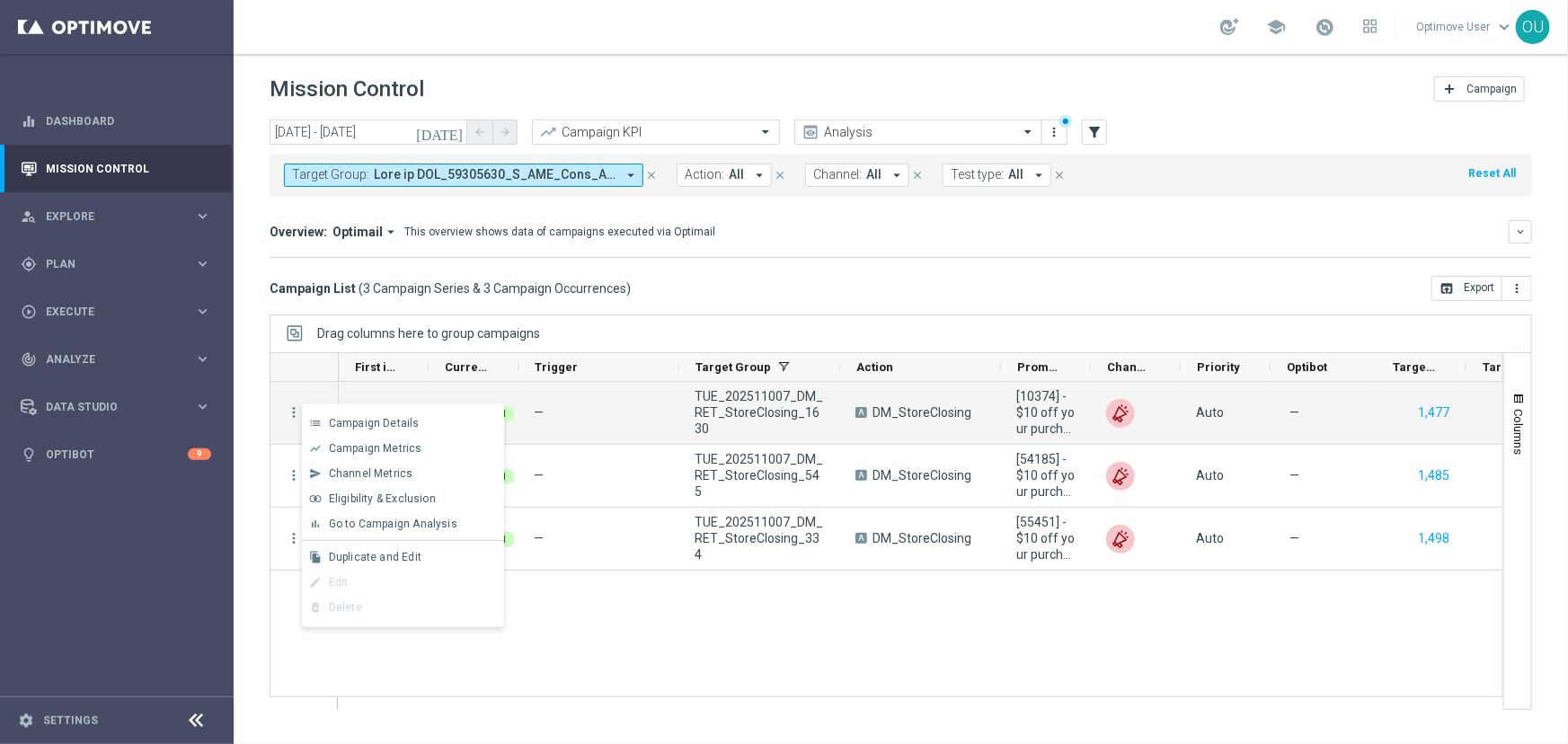
click at [416, 408] on div "list Campaign Details show_chart Campaign Metrics send Channel Metrics" at bounding box center [403, 516] width 202 height 224
click at [417, 417] on div "Campaign Details" at bounding box center [413, 424] width 167 height 13
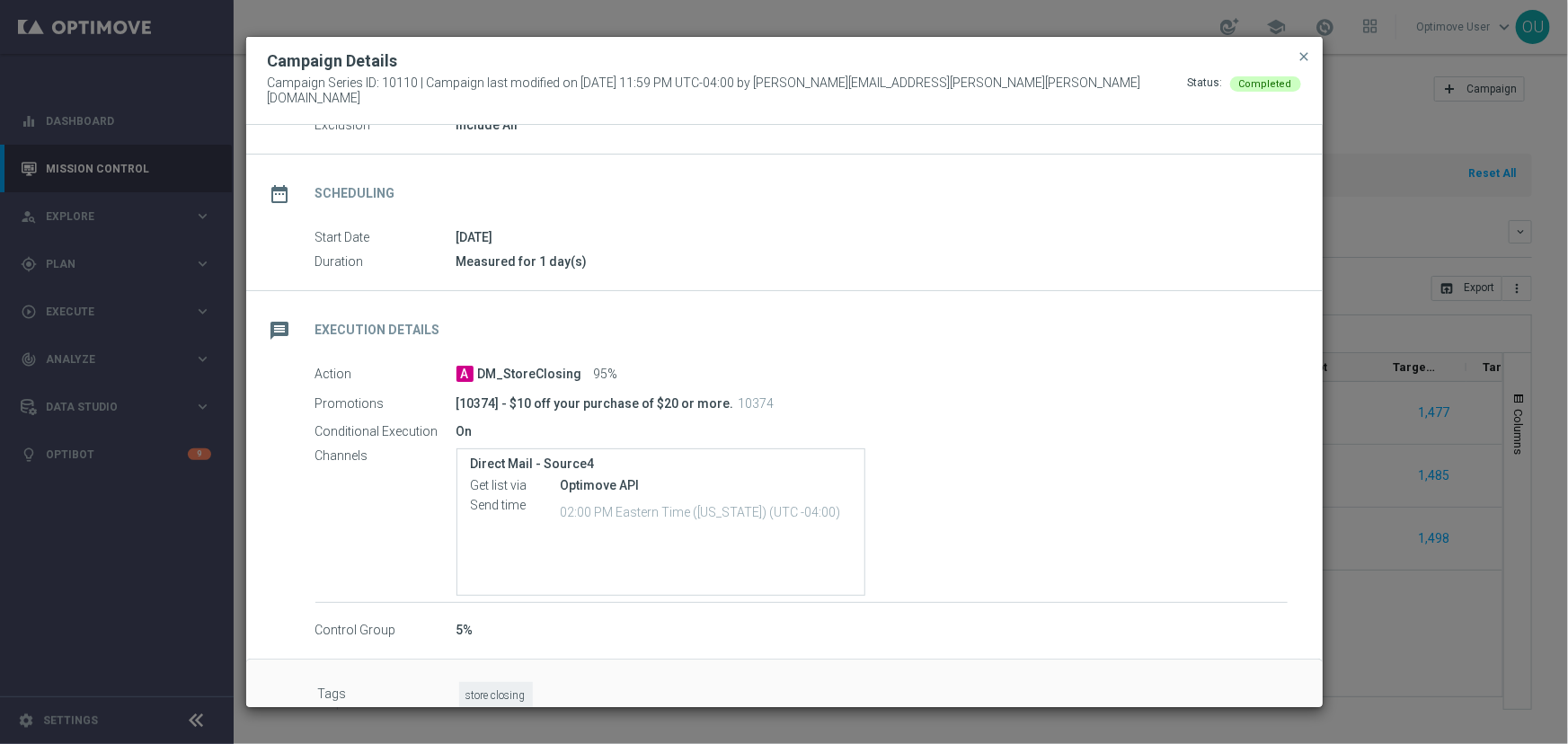
scroll to position [164, 0]
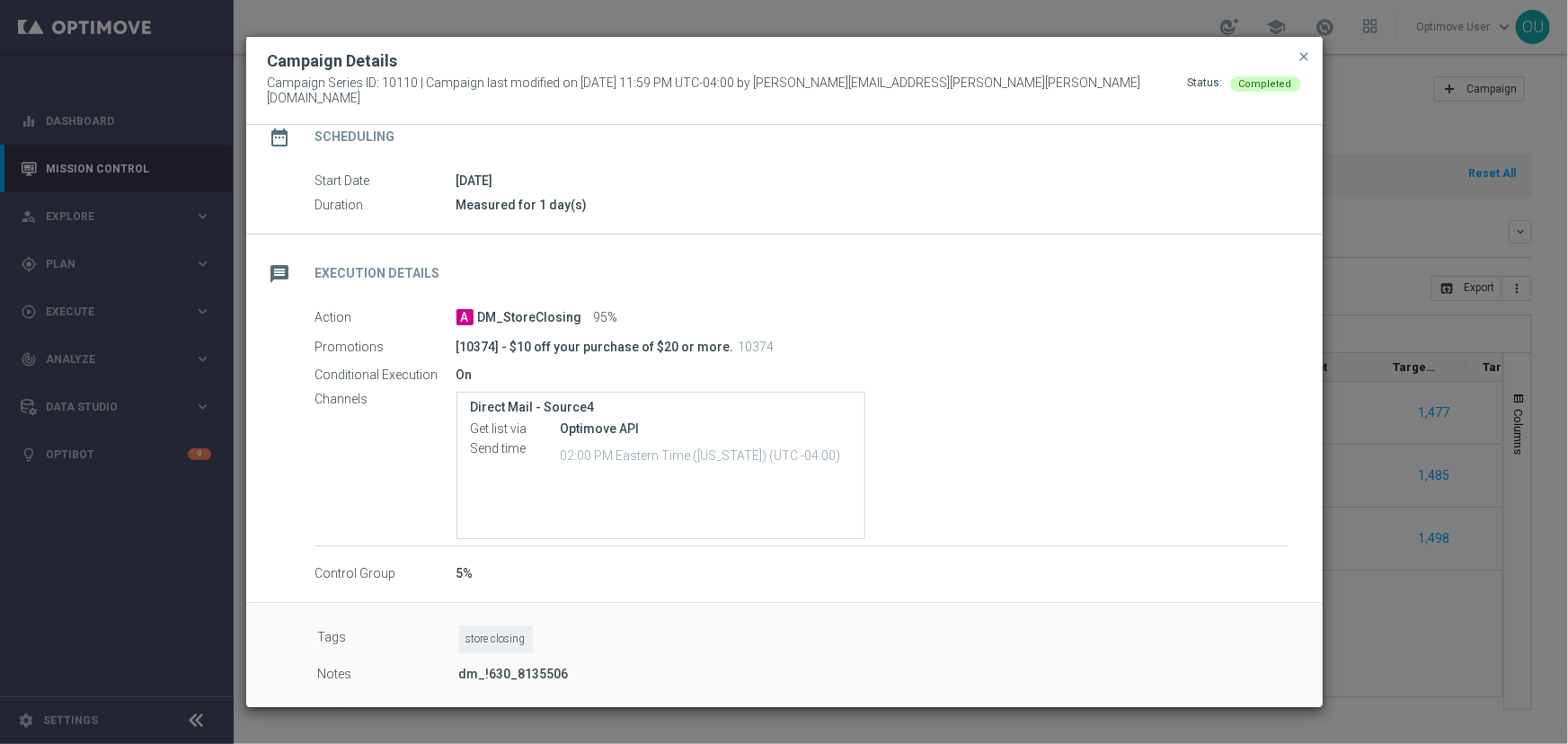
click at [1483, 452] on modal-container "Campaign Details Campaign Series ID: 10110 | Campaign last modified on 25 Sep 2…" at bounding box center [784, 372] width 1568 height 744
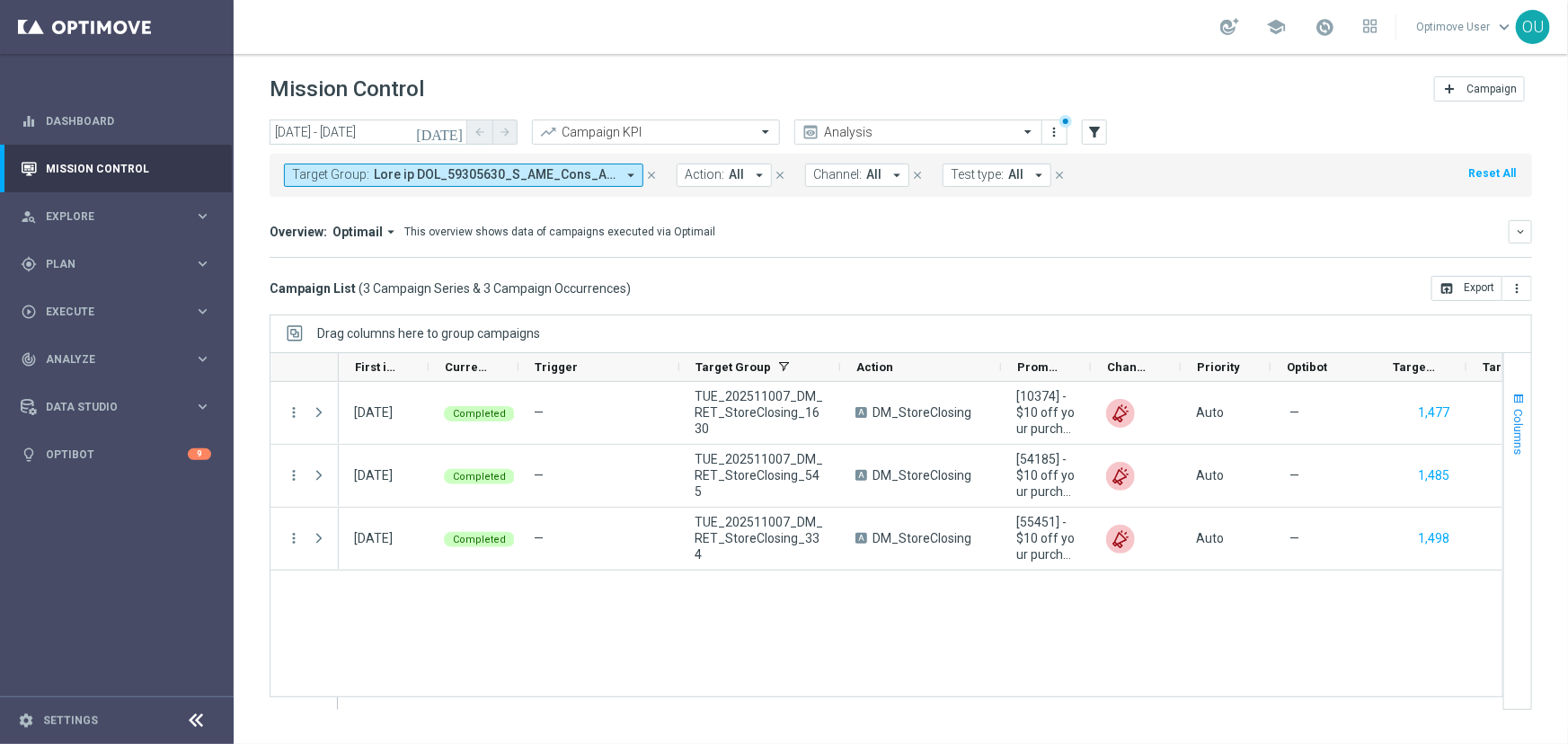
click at [1520, 417] on span "Columns" at bounding box center [1519, 432] width 15 height 45
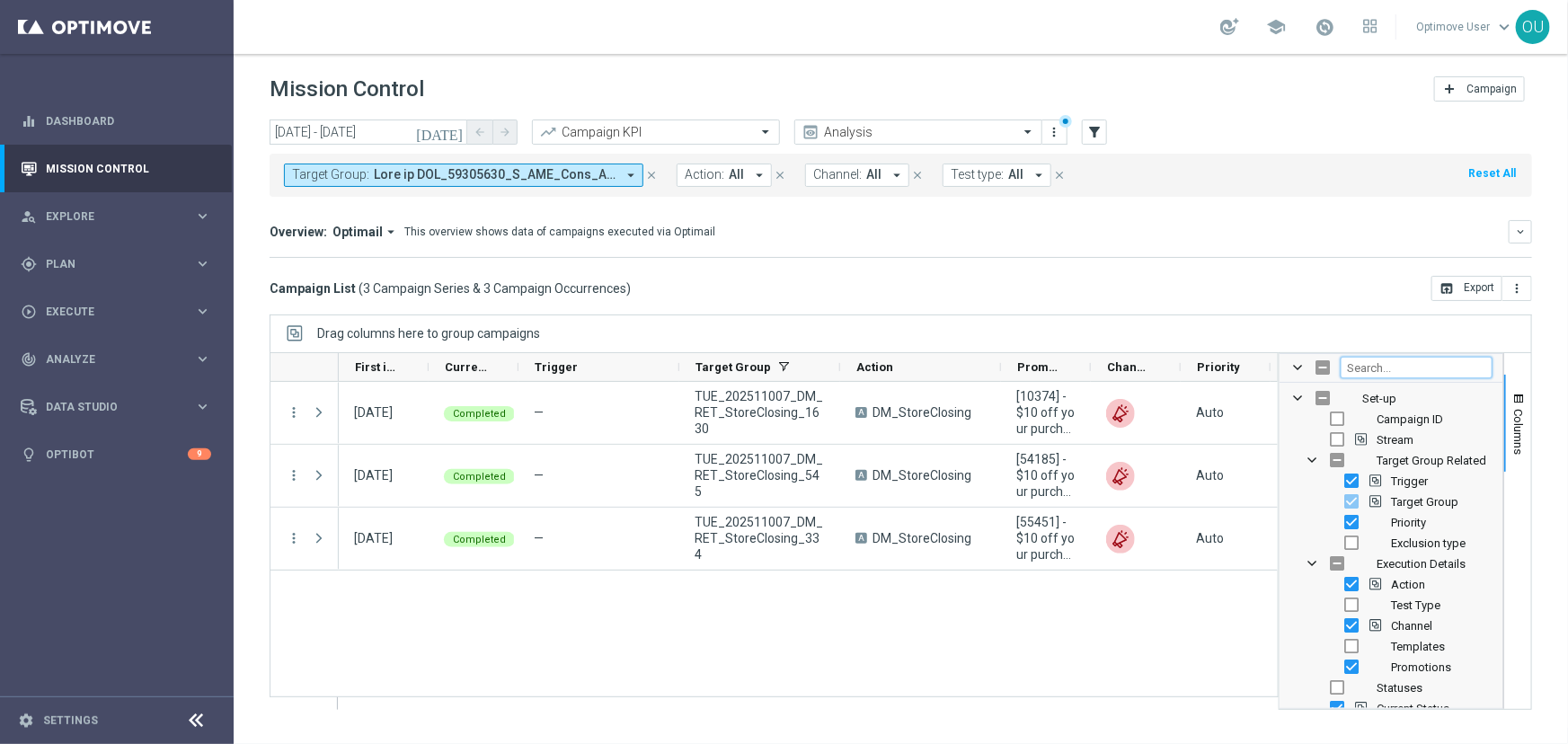
click at [1400, 372] on input "Filter Columns Input" at bounding box center [1416, 367] width 152 height 22
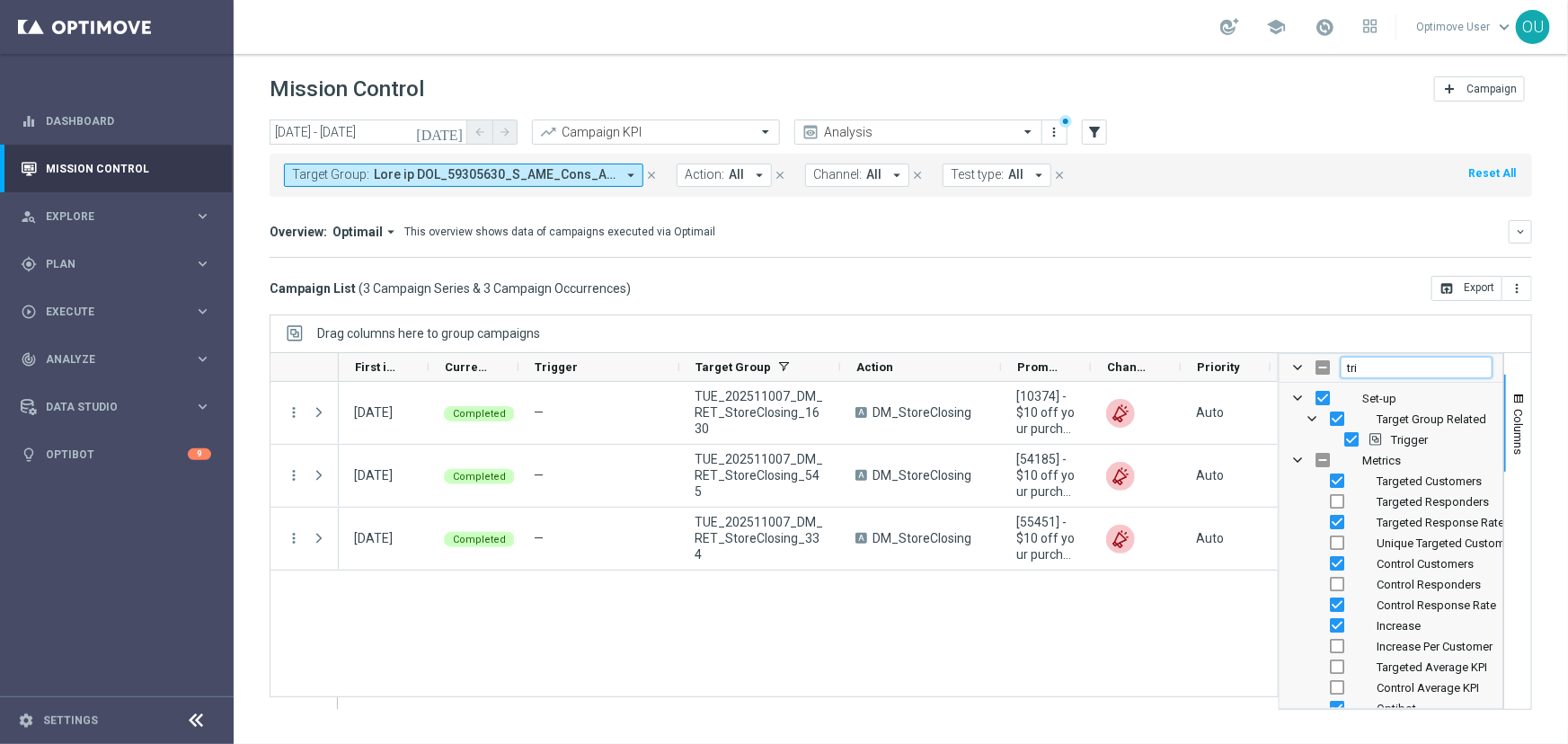
click at [1391, 362] on input "tri" at bounding box center [1416, 367] width 152 height 22
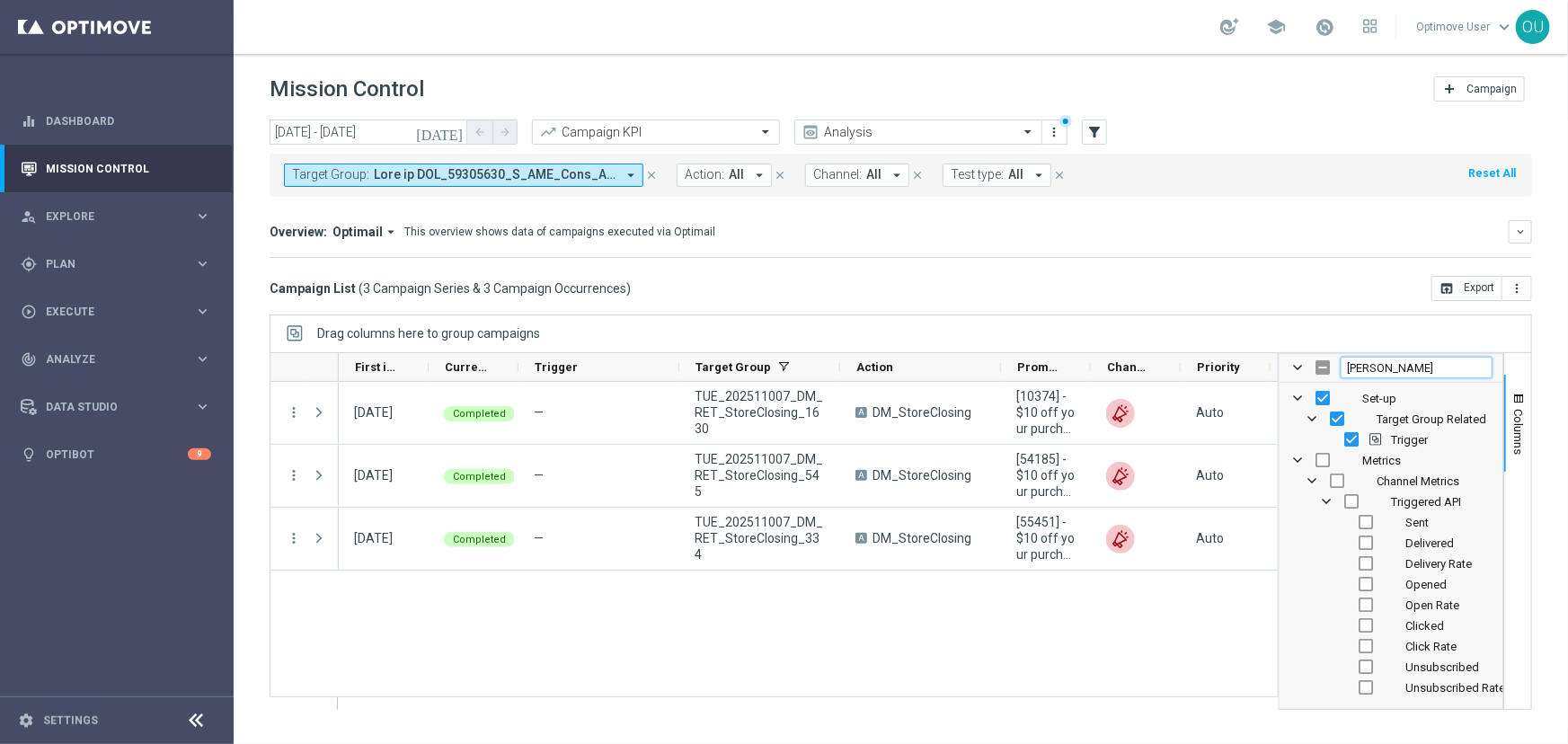
type input "trigg"
click at [1357, 435] on input "Press SPACE to toggle visibility (visible)" at bounding box center [1352, 439] width 15 height 15
checkbox input "false"
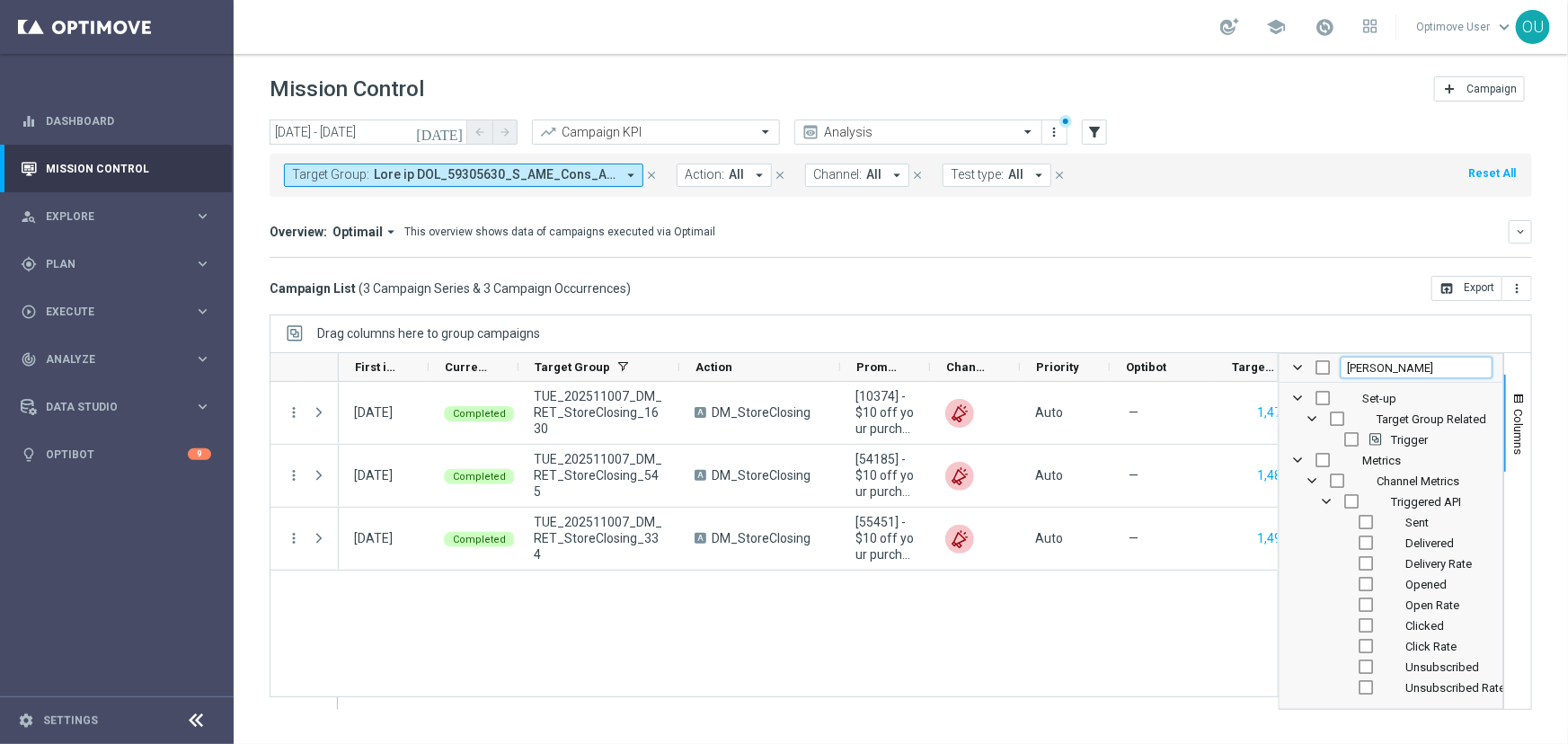
click at [1365, 367] on input "trigg" at bounding box center [1416, 367] width 152 height 22
type input "io"
checkbox input "false"
type input "i"
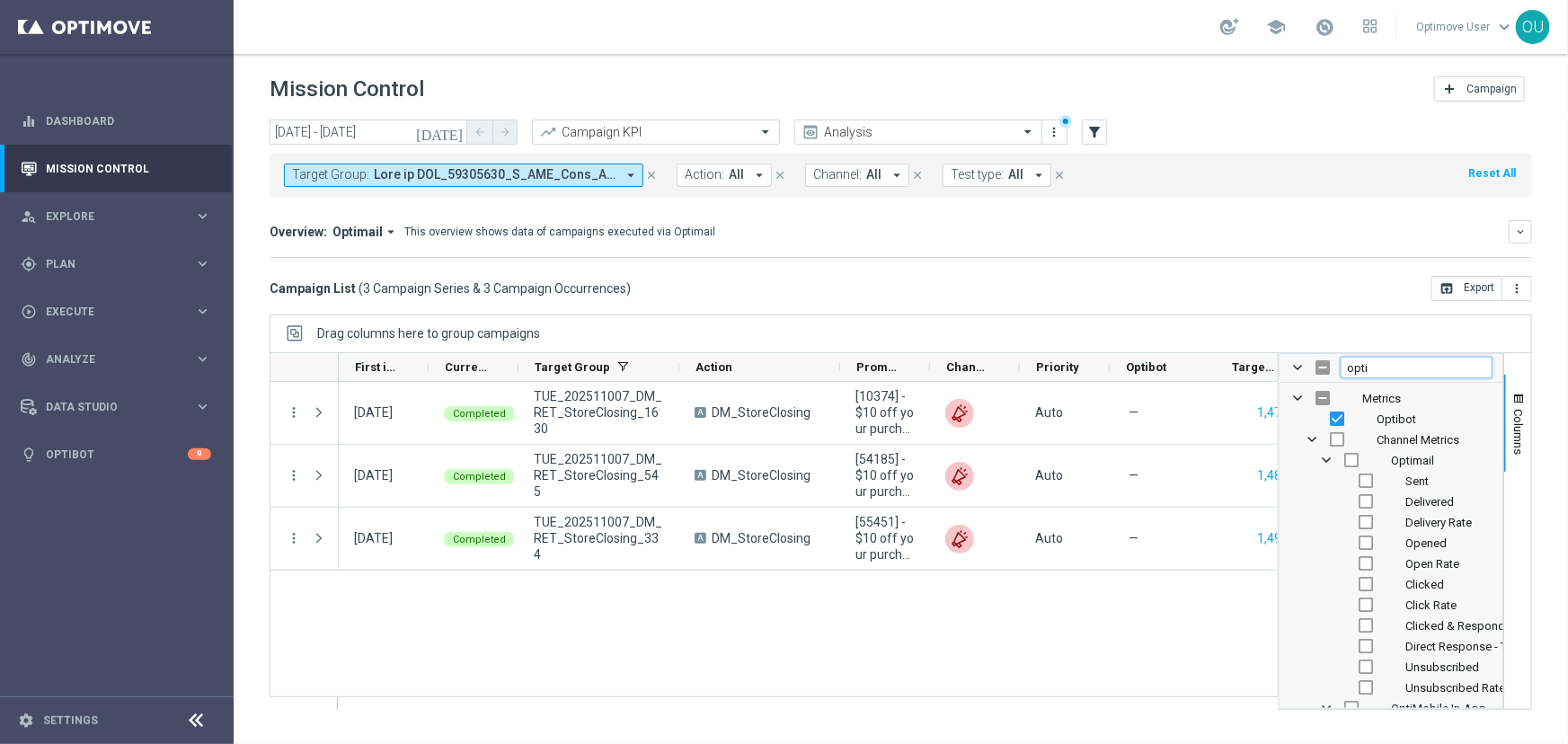
type input "opti"
click at [1339, 421] on input "Press SPACE to toggle visibility (visible)" at bounding box center [1337, 419] width 15 height 15
checkbox input "false"
click at [1250, 260] on mini-dashboard "Overview: Optimail arrow_drop_down This overview shows data of campaigns execut…" at bounding box center [901, 236] width 1263 height 79
click at [1523, 398] on span "button" at bounding box center [1519, 399] width 15 height 15
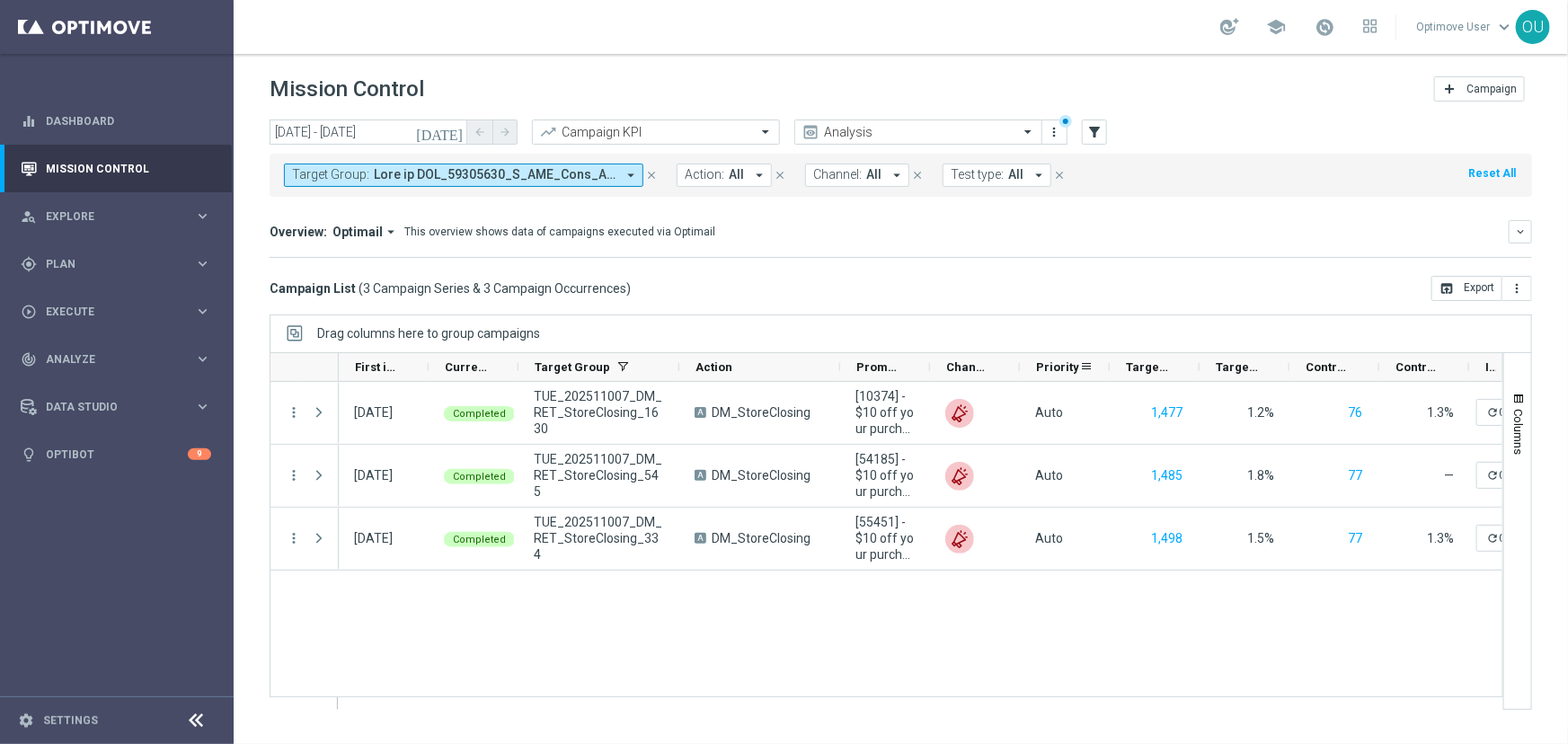
drag, startPoint x: 1106, startPoint y: 369, endPoint x: 1058, endPoint y: 364, distance: 48.3
click at [1058, 364] on div "Priority" at bounding box center [1064, 367] width 90 height 29
